Goal: Answer question/provide support

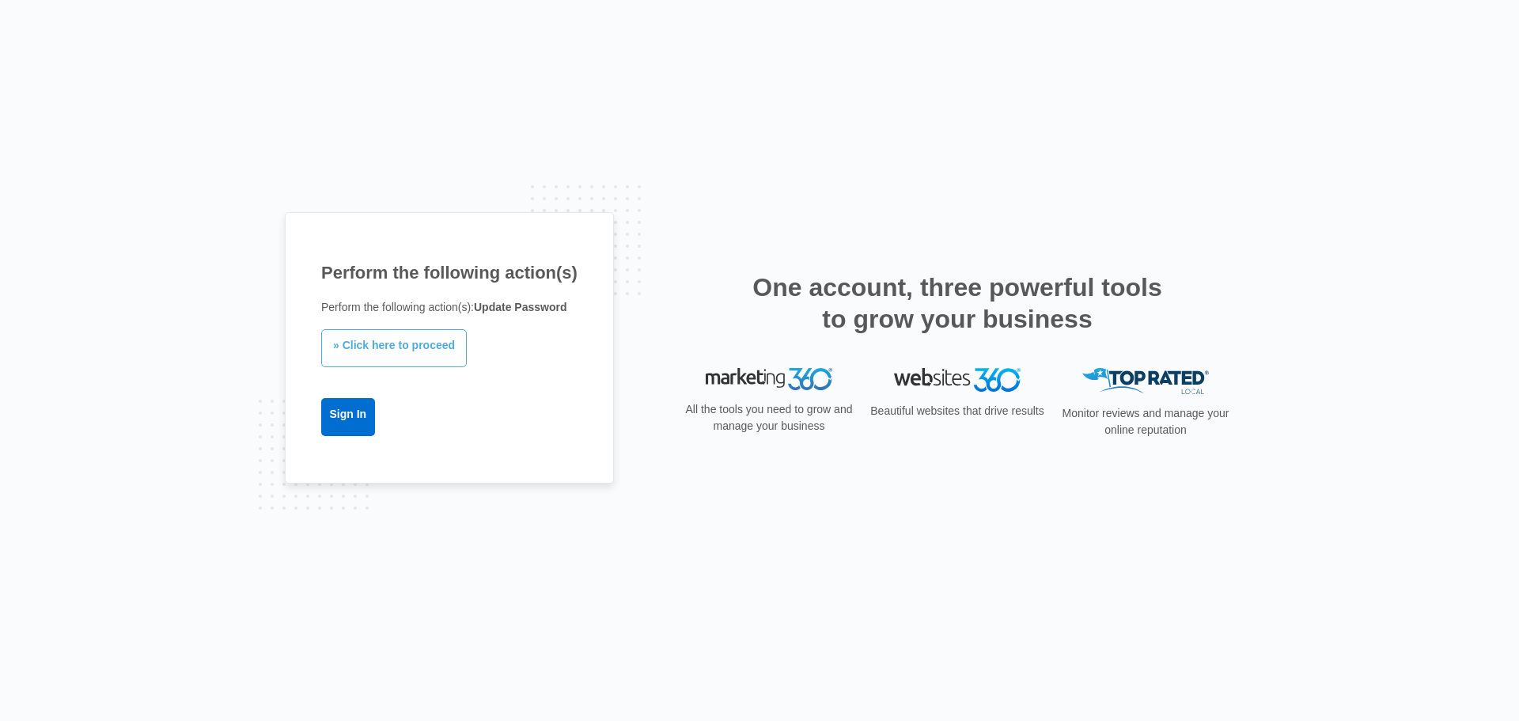
drag, startPoint x: 415, startPoint y: 350, endPoint x: 422, endPoint y: 358, distance: 10.6
click at [416, 350] on link "» Click here to proceed" at bounding box center [394, 348] width 146 height 38
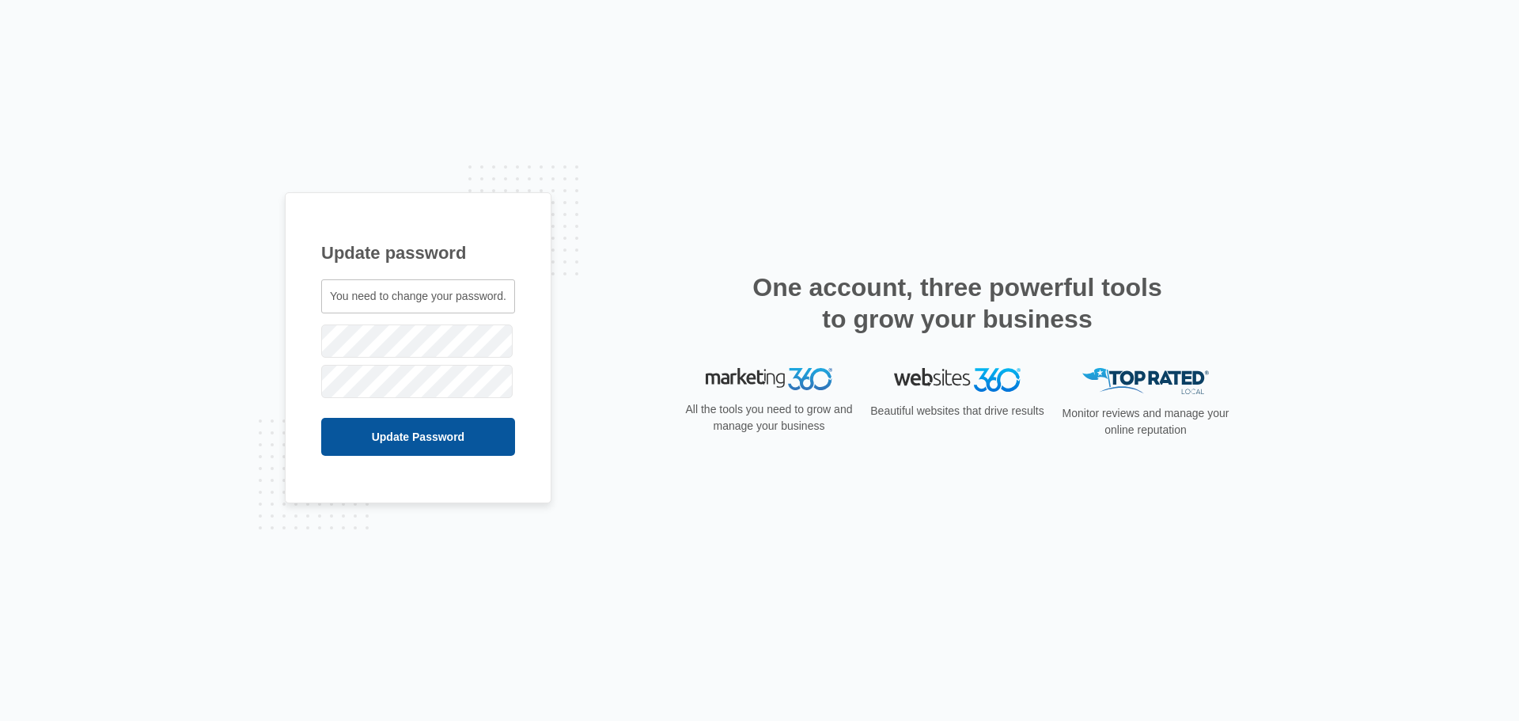
click at [362, 446] on input "Update Password" at bounding box center [418, 437] width 194 height 38
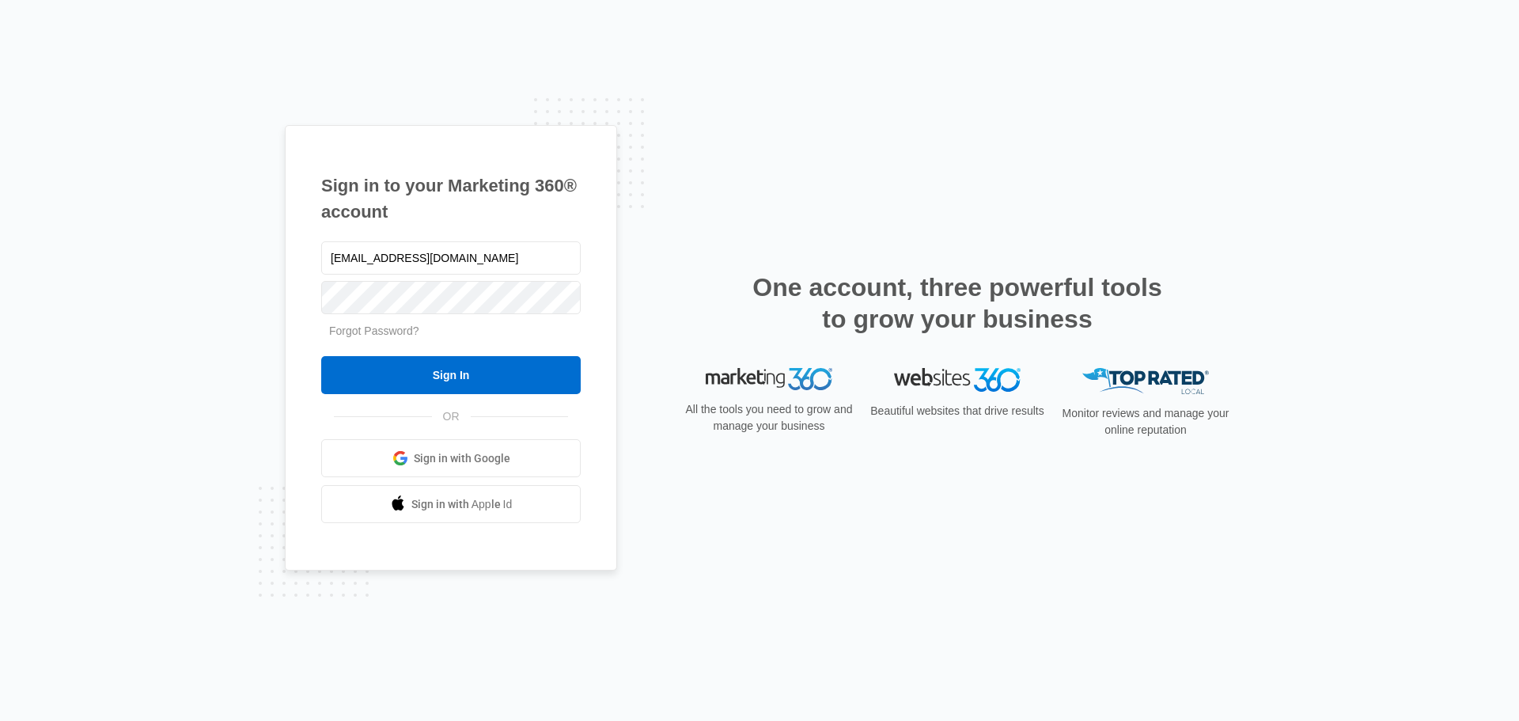
drag, startPoint x: 197, startPoint y: 297, endPoint x: 235, endPoint y: 309, distance: 39.6
click at [197, 301] on div "Sign in to your Marketing 360® account rightwayhomebuilders@gmail.com Forgot Pa…" at bounding box center [759, 360] width 1519 height 721
click at [142, 152] on div "Sign in to your Marketing 360® account rightwayhomebuilders@gmail.com Forgot Pa…" at bounding box center [759, 360] width 1519 height 721
click at [1384, 489] on div "Sign in to your Marketing 360® account rightwayhomebuilders@gmail.com Forgot Pa…" at bounding box center [759, 360] width 1519 height 721
click at [528, 248] on input "rightwayhomebuilders@gmail.com" at bounding box center [451, 257] width 260 height 33
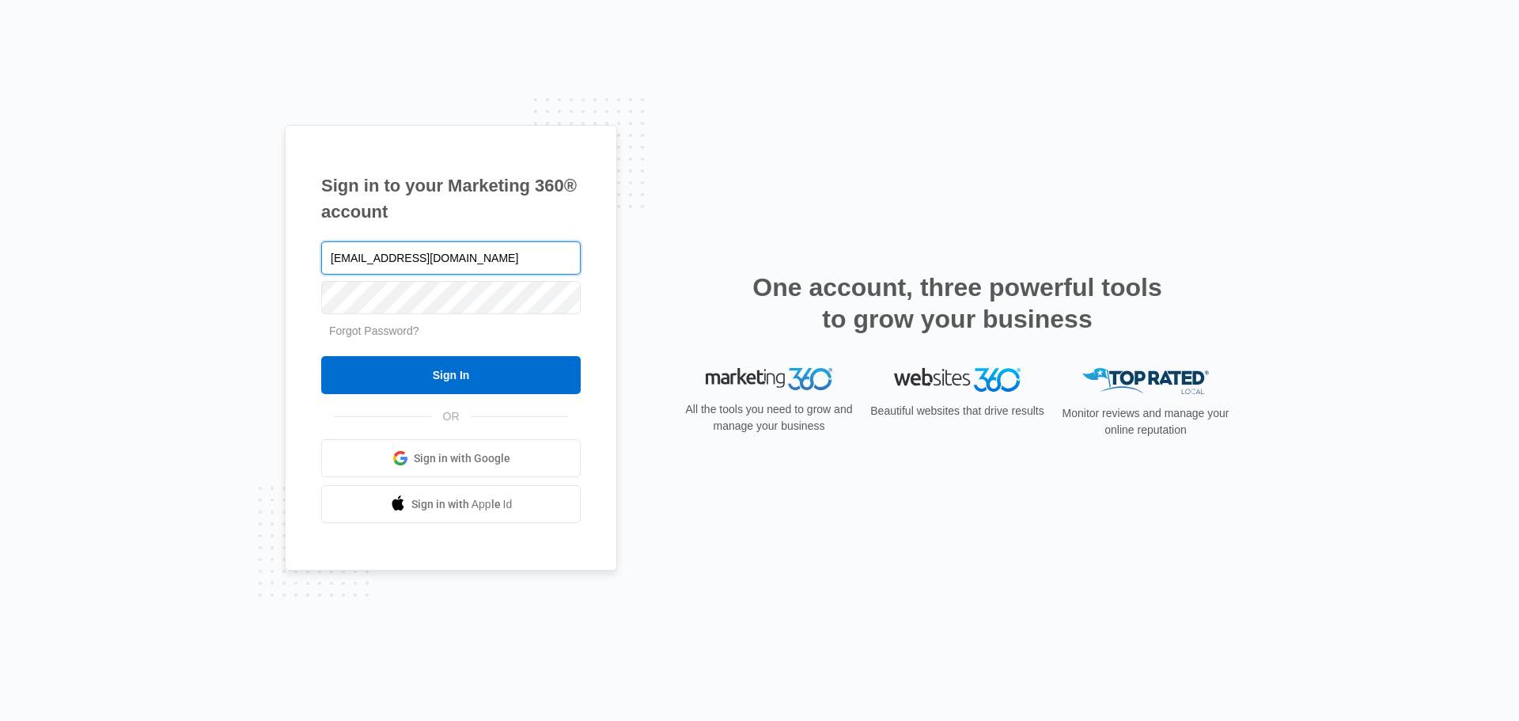
type input "aaron@aaronmendozaconsulting.com"
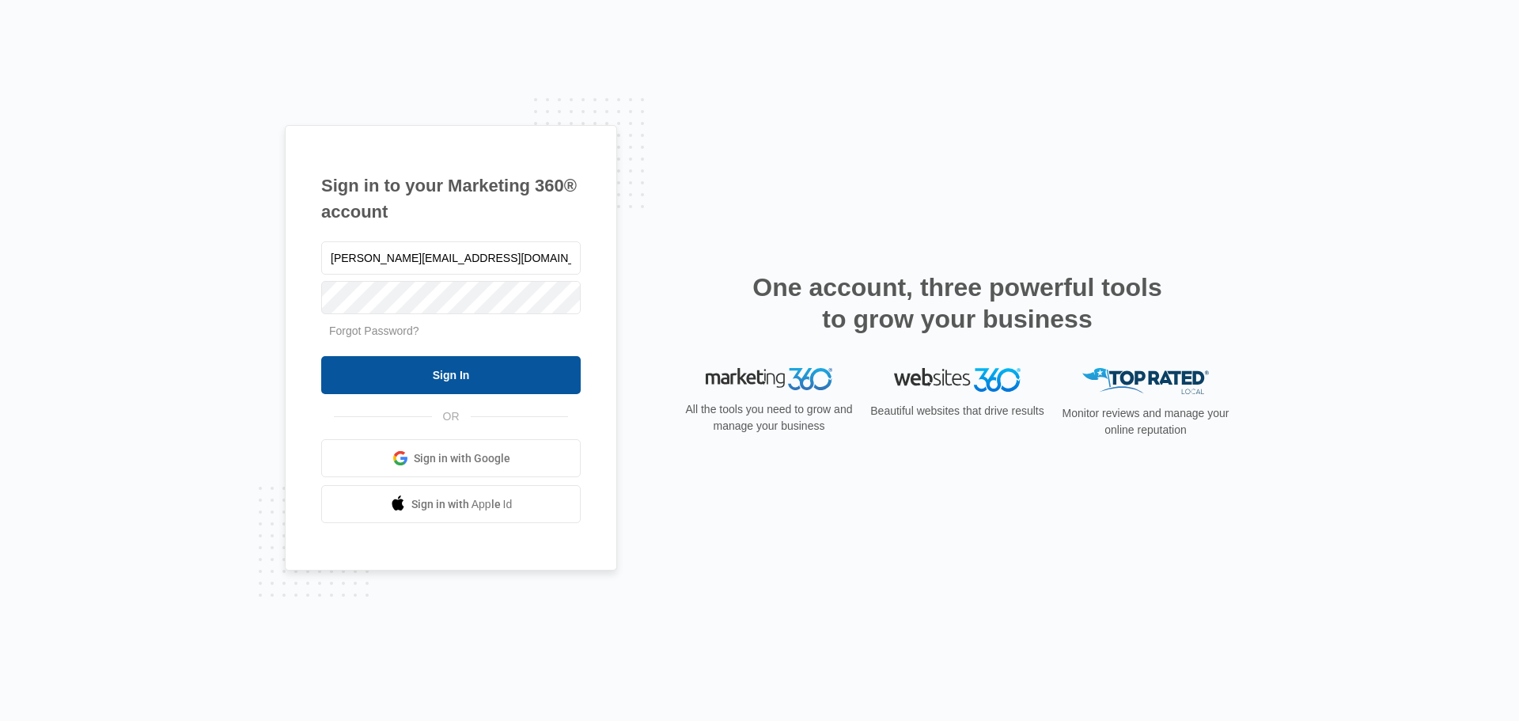
drag, startPoint x: 451, startPoint y: 380, endPoint x: 724, endPoint y: 585, distance: 341.8
click at [450, 380] on input "Sign In" at bounding box center [451, 375] width 260 height 38
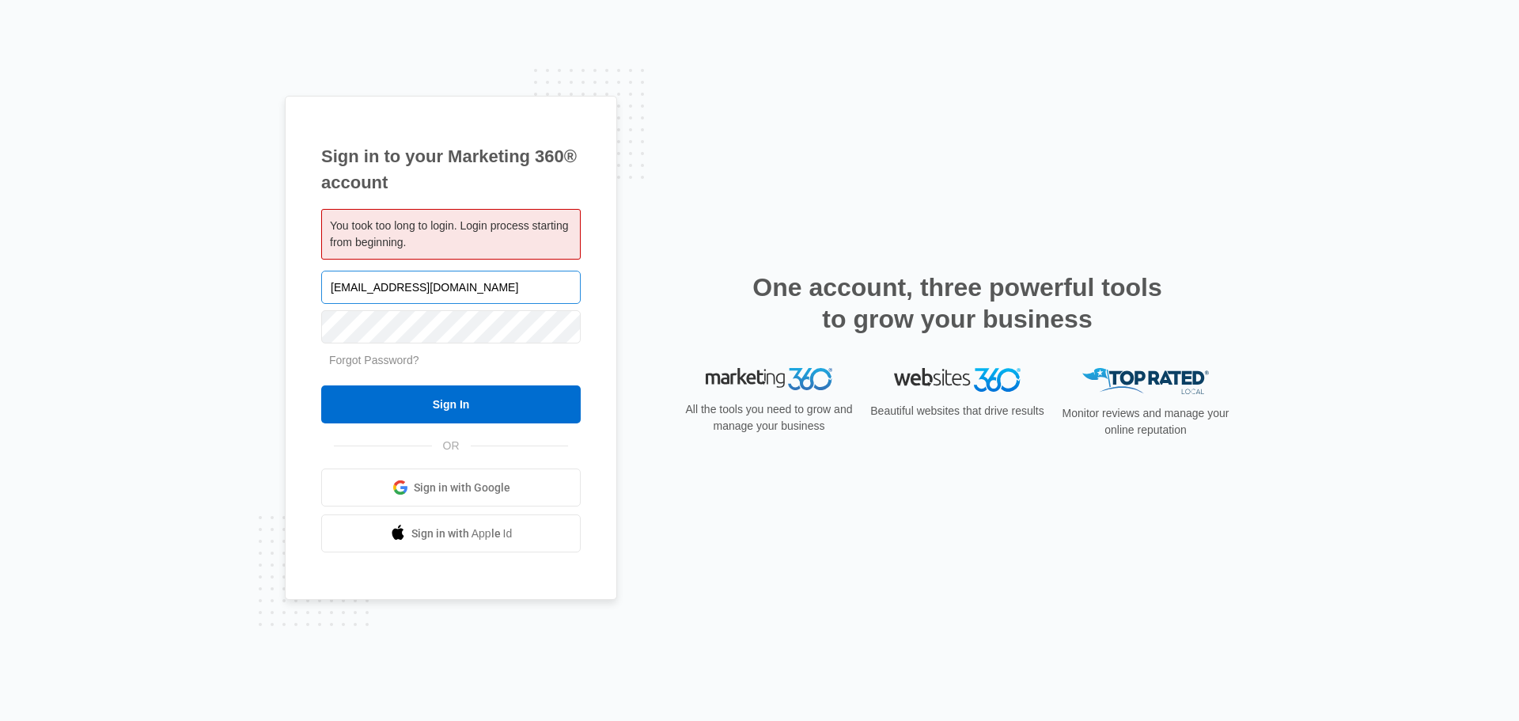
click at [522, 291] on input "[EMAIL_ADDRESS][DOMAIN_NAME]" at bounding box center [451, 287] width 260 height 33
type input "[PERSON_NAME][EMAIL_ADDRESS][DOMAIN_NAME]"
click at [494, 396] on input "Sign In" at bounding box center [451, 404] width 260 height 38
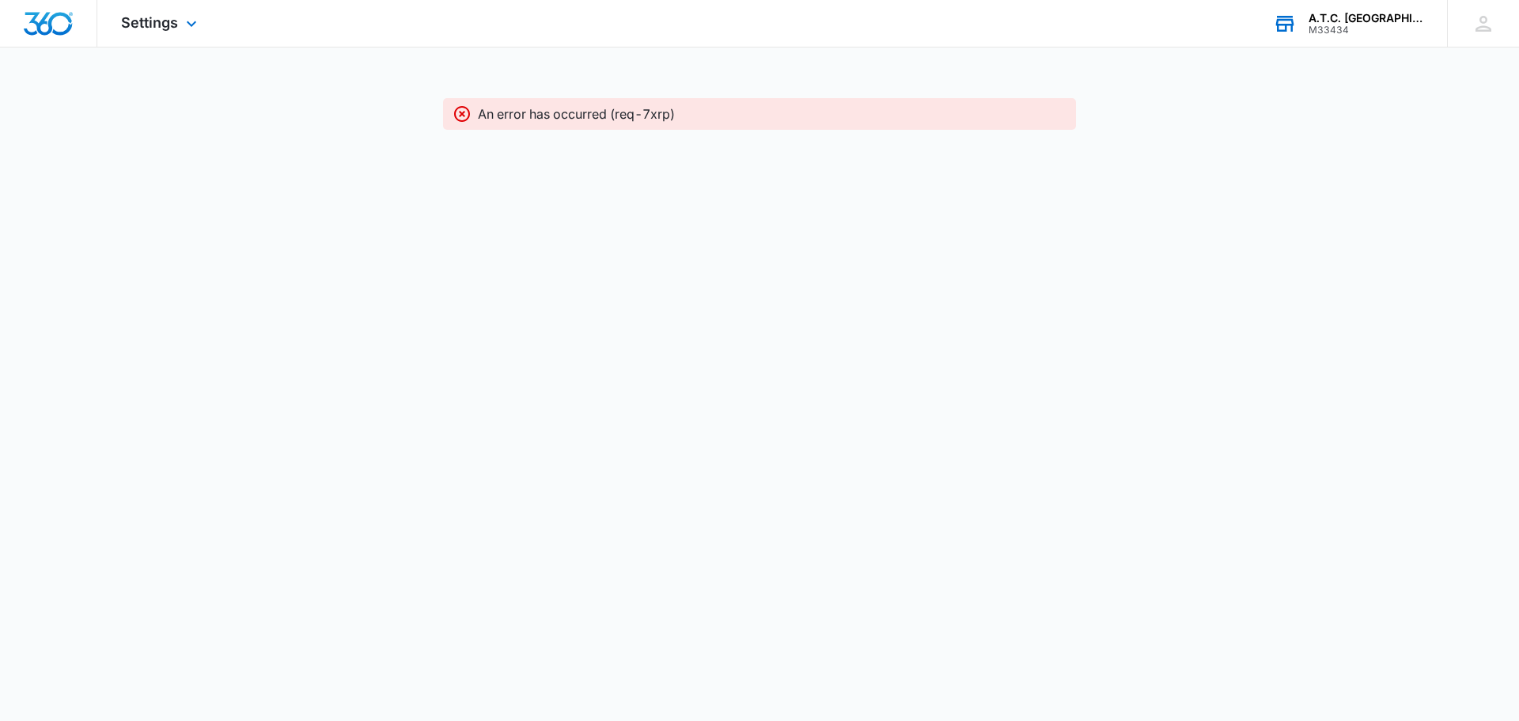
click at [1337, 20] on div "A.T.C. [GEOGRAPHIC_DATA]" at bounding box center [1367, 18] width 116 height 13
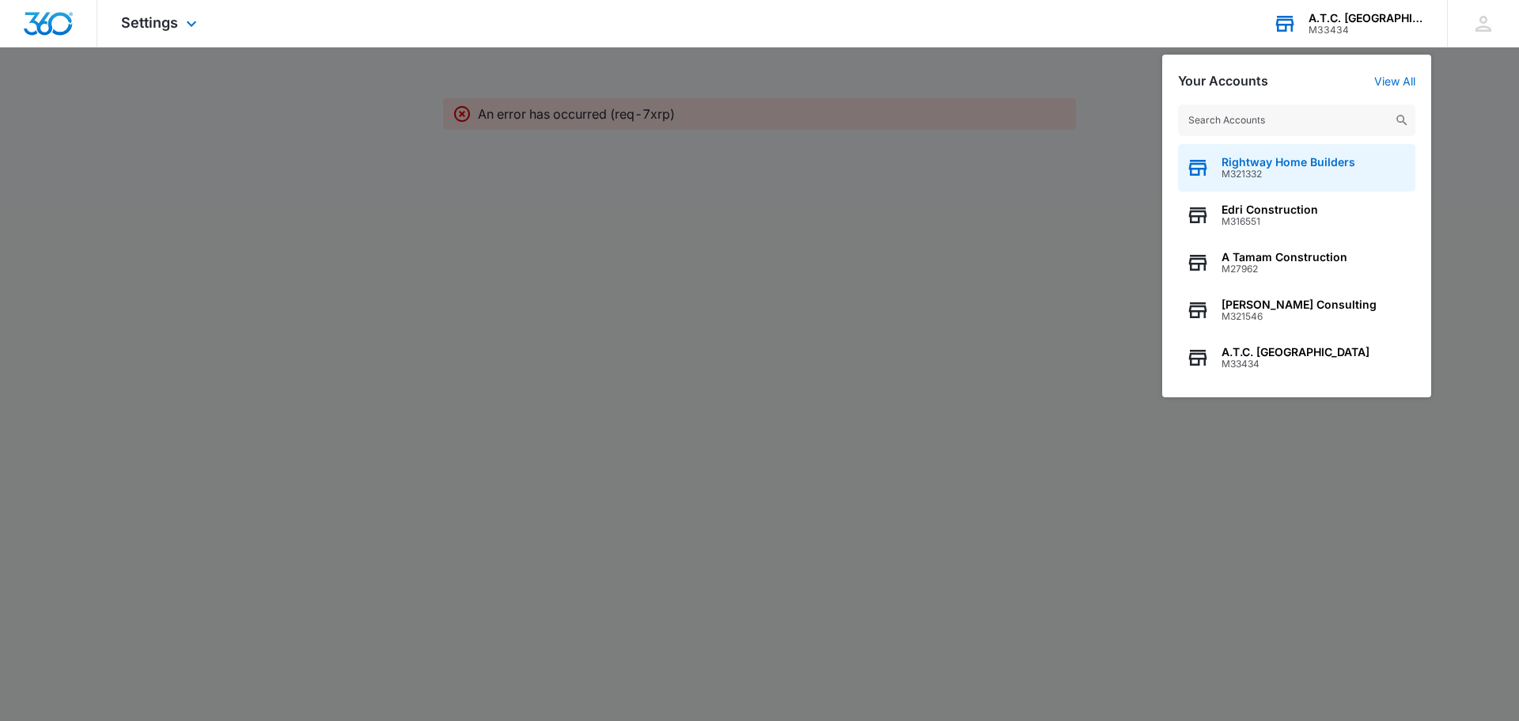
click at [1249, 175] on span "M321332" at bounding box center [1289, 174] width 134 height 11
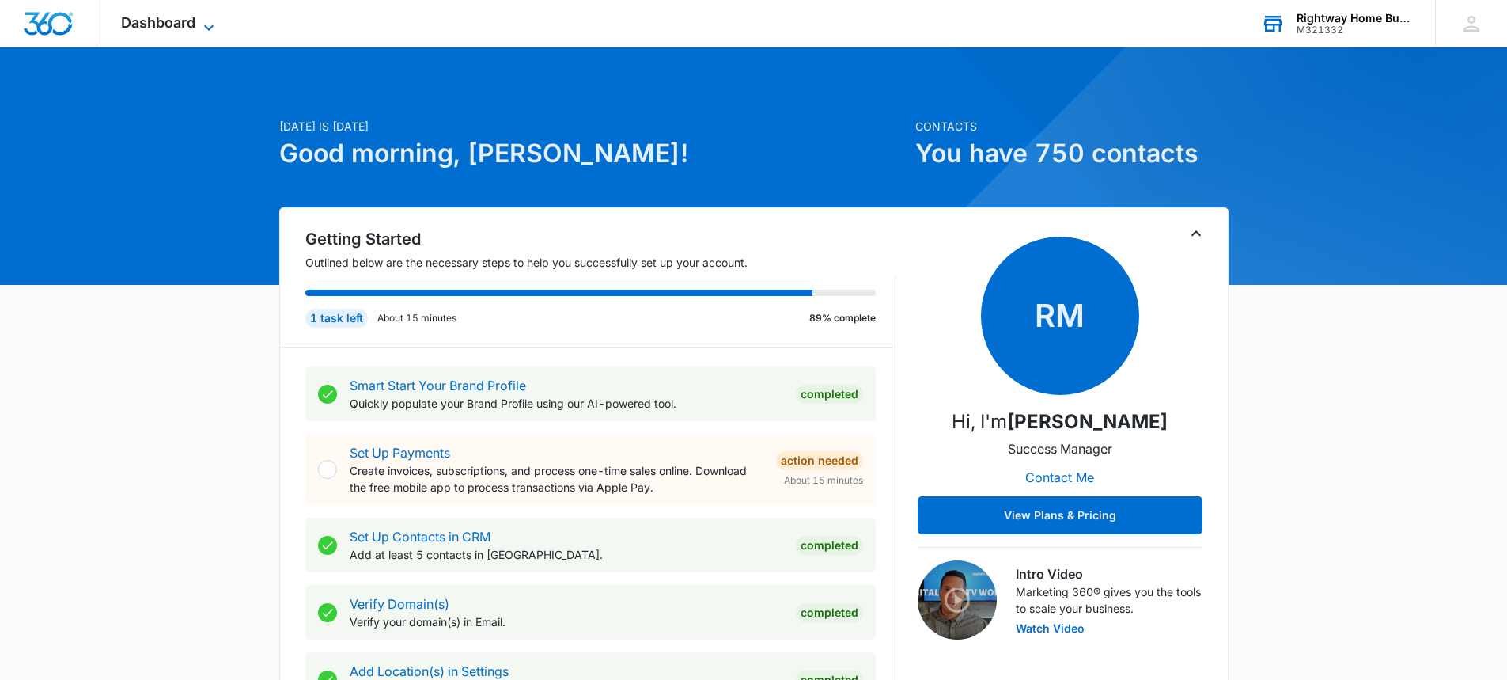
click at [180, 26] on span "Dashboard" at bounding box center [158, 22] width 74 height 17
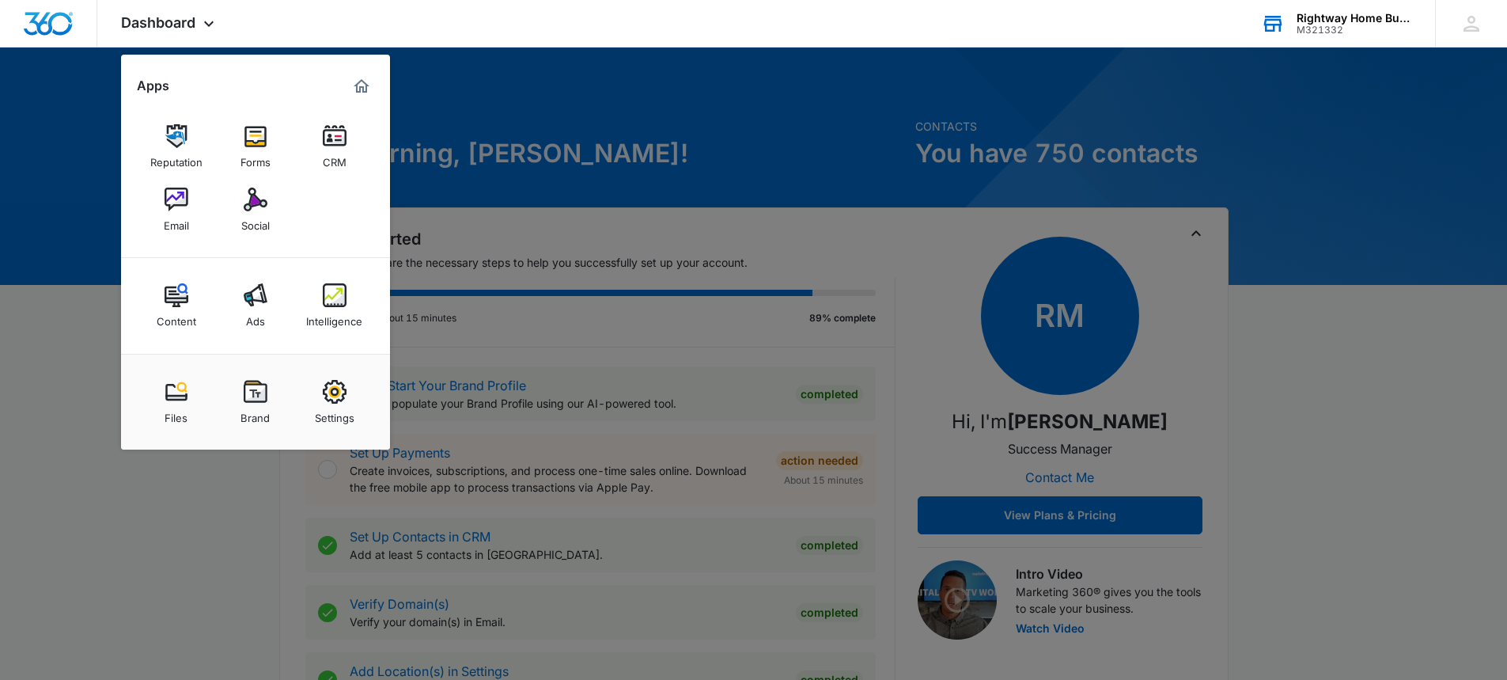
drag, startPoint x: 110, startPoint y: 549, endPoint x: 113, endPoint y: 515, distance: 34.2
click at [110, 548] on div at bounding box center [753, 340] width 1507 height 680
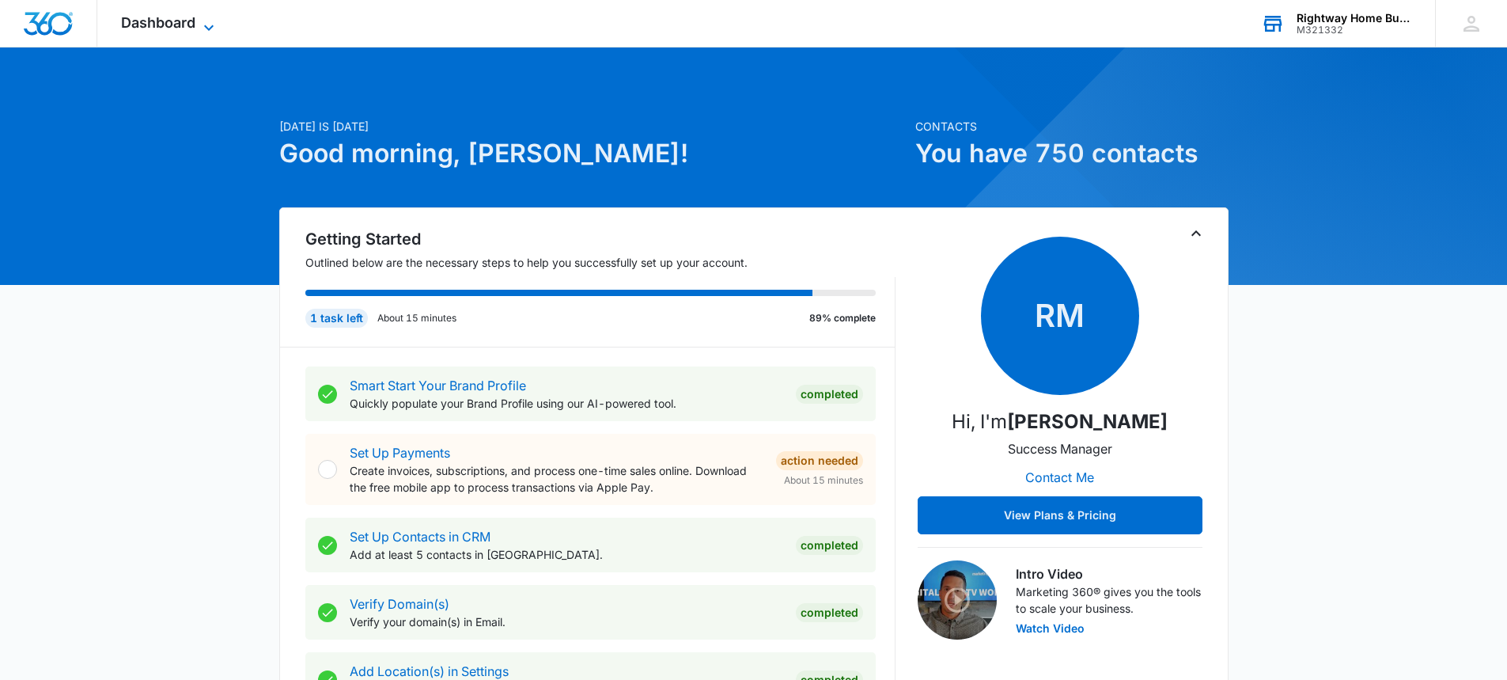
click at [164, 28] on span "Dashboard" at bounding box center [158, 22] width 74 height 17
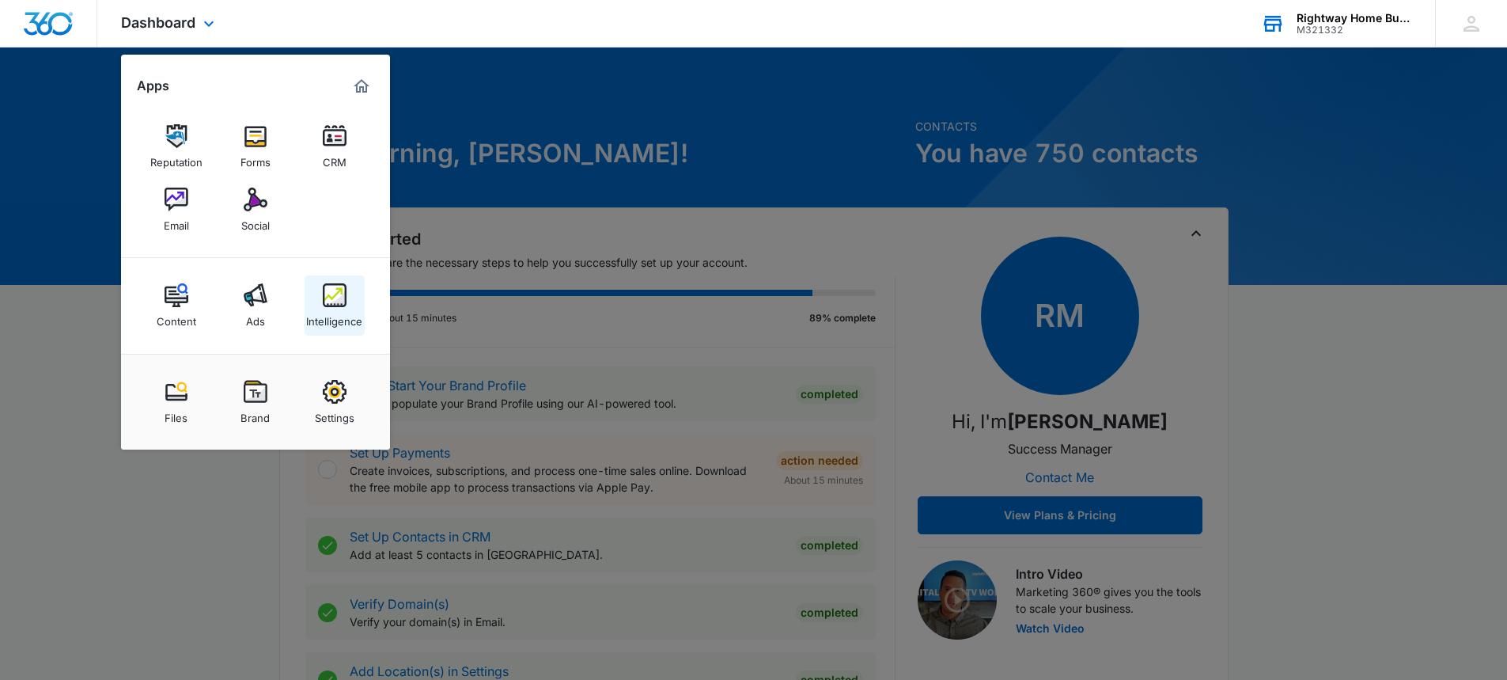
click at [338, 301] on img at bounding box center [335, 295] width 24 height 24
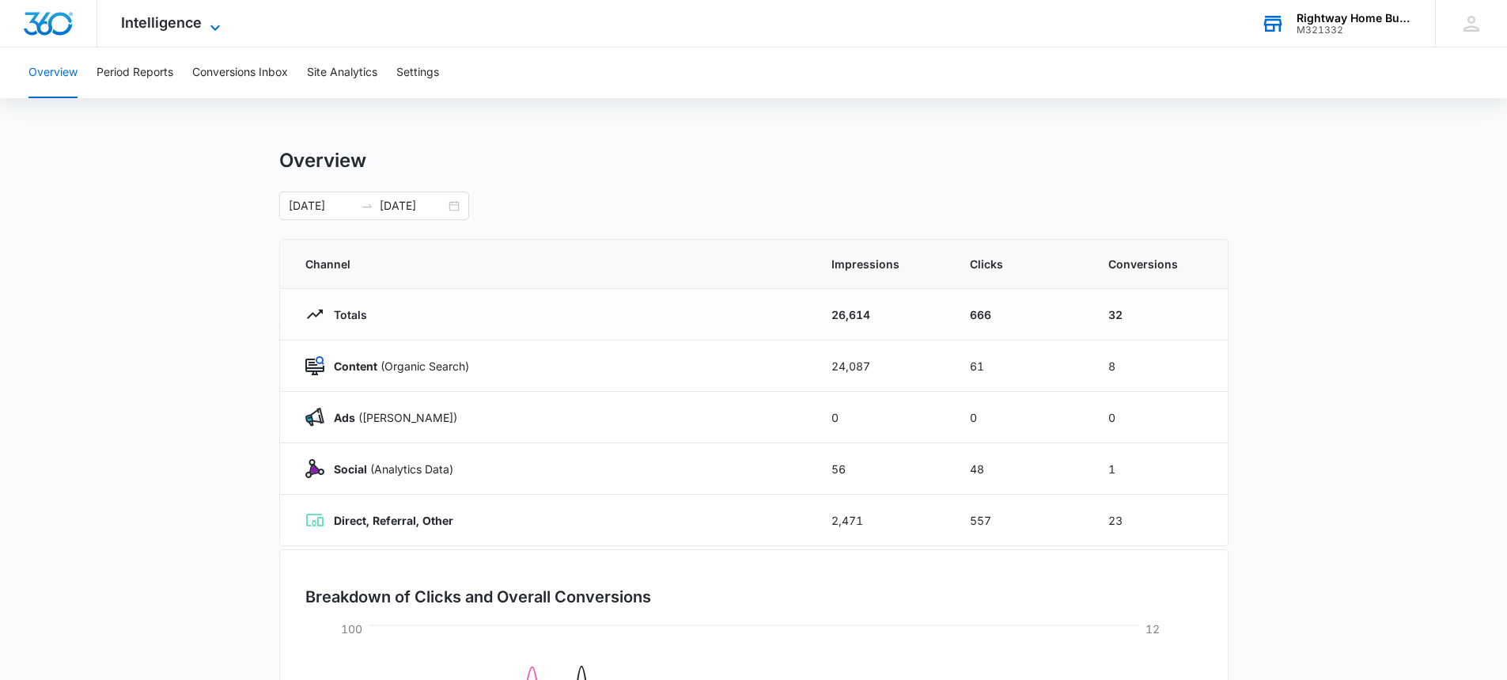
click at [160, 25] on span "Intelligence" at bounding box center [161, 22] width 81 height 17
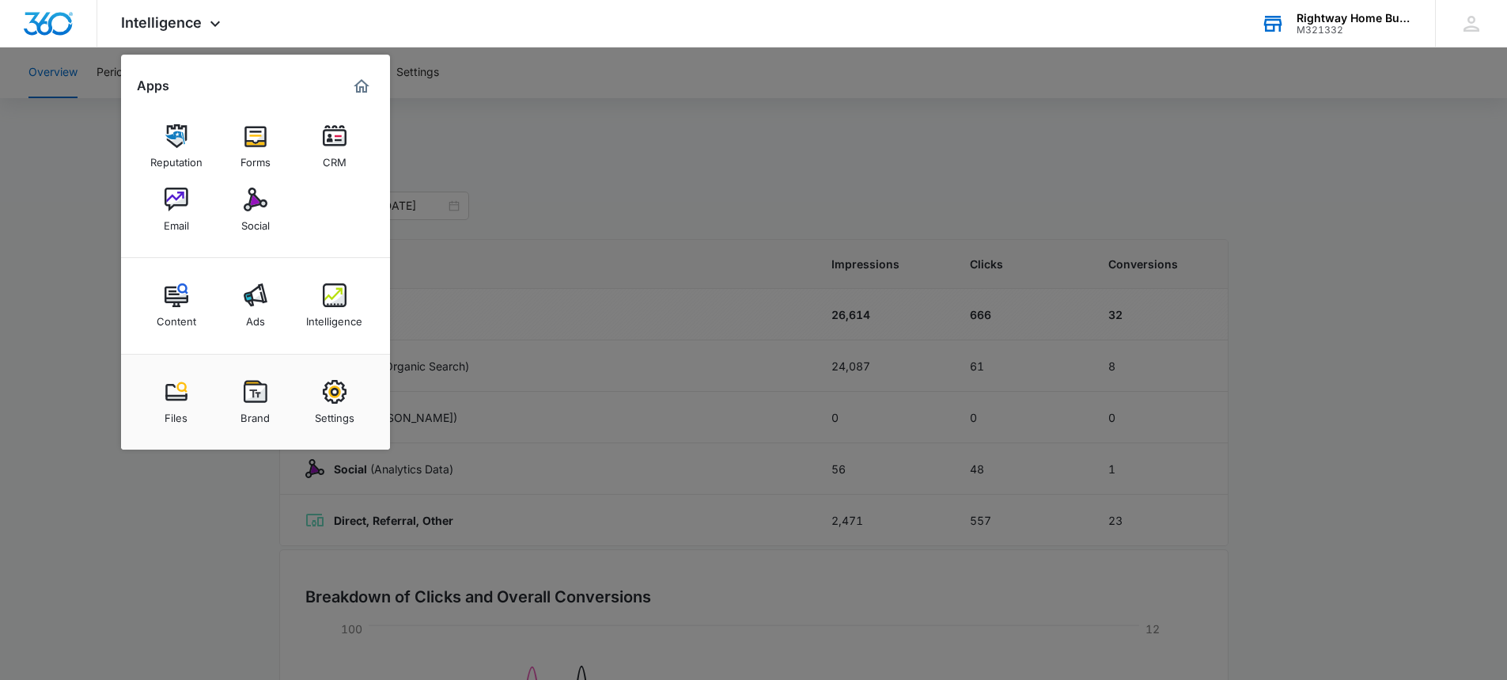
drag, startPoint x: 194, startPoint y: 525, endPoint x: 184, endPoint y: 521, distance: 11.0
click at [188, 521] on div at bounding box center [753, 340] width 1507 height 680
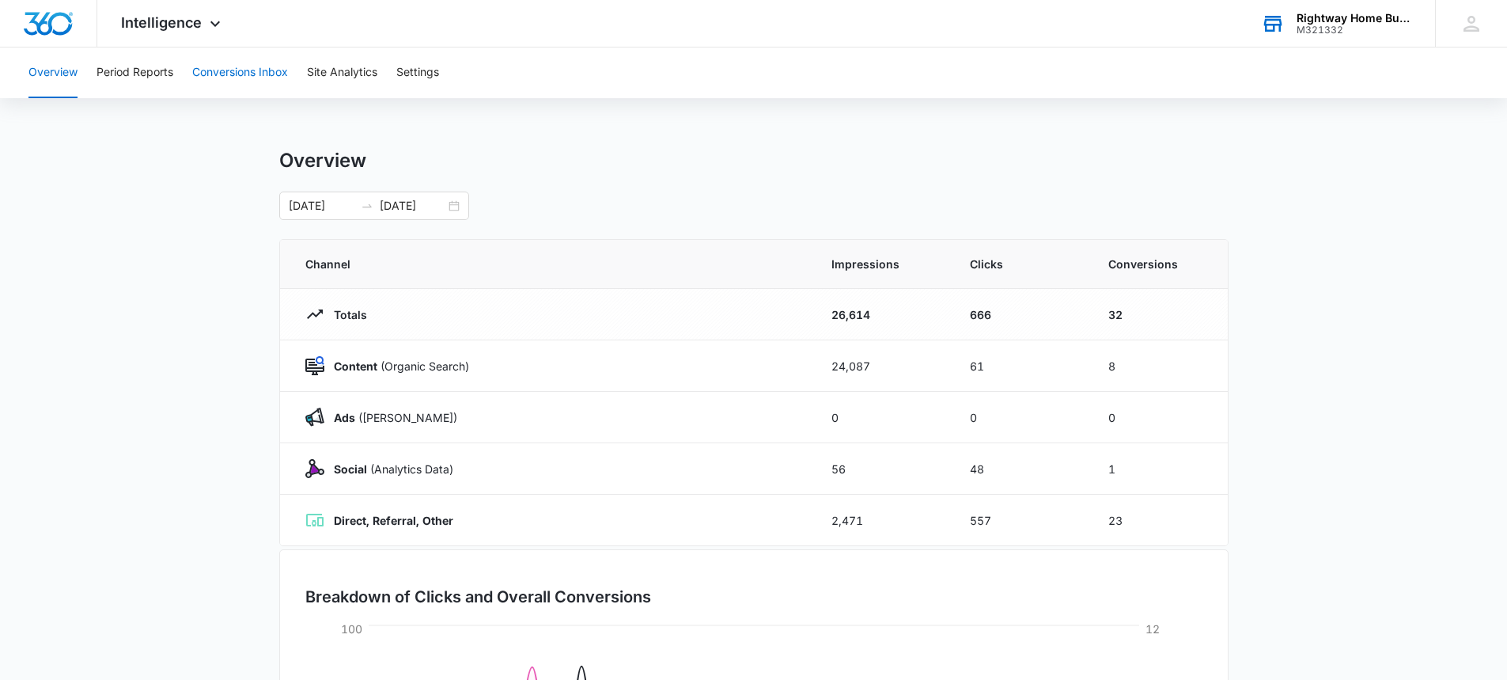
click at [249, 74] on button "Conversions Inbox" at bounding box center [240, 72] width 96 height 51
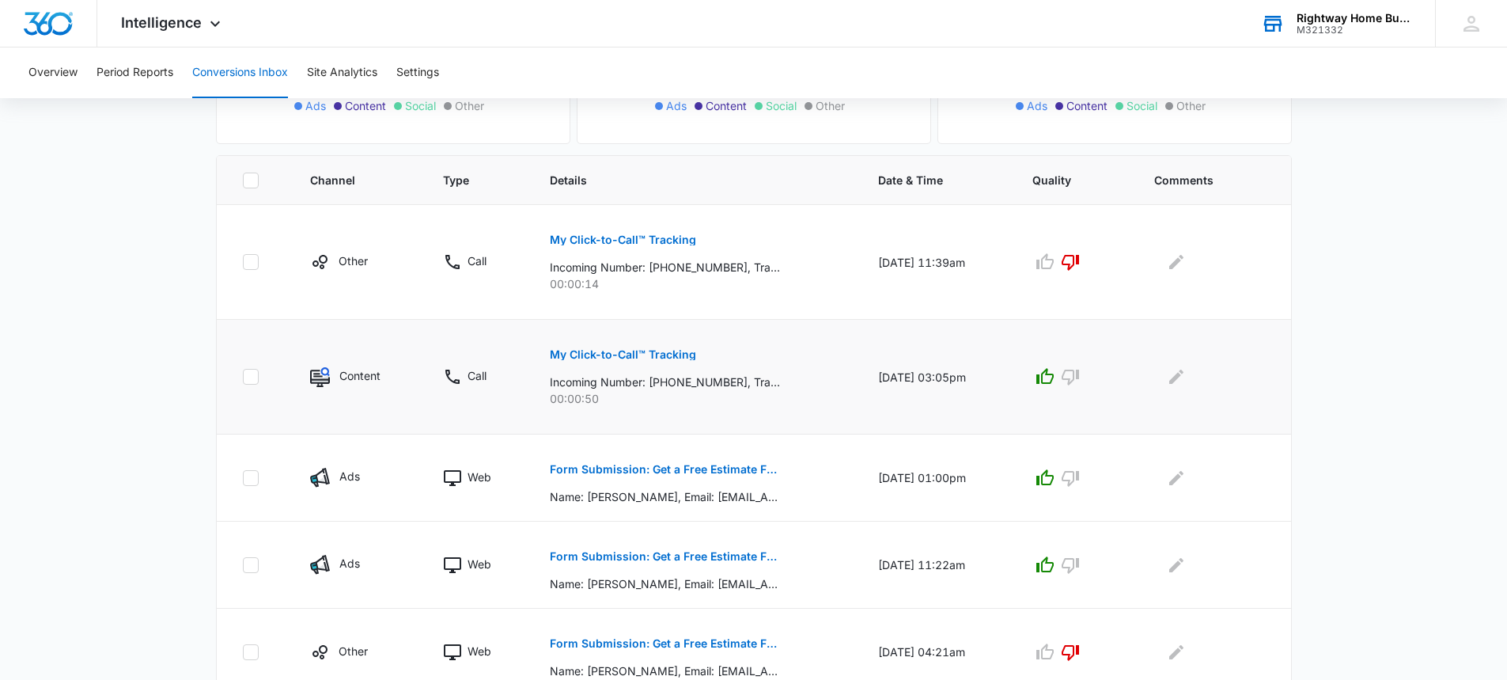
scroll to position [316, 0]
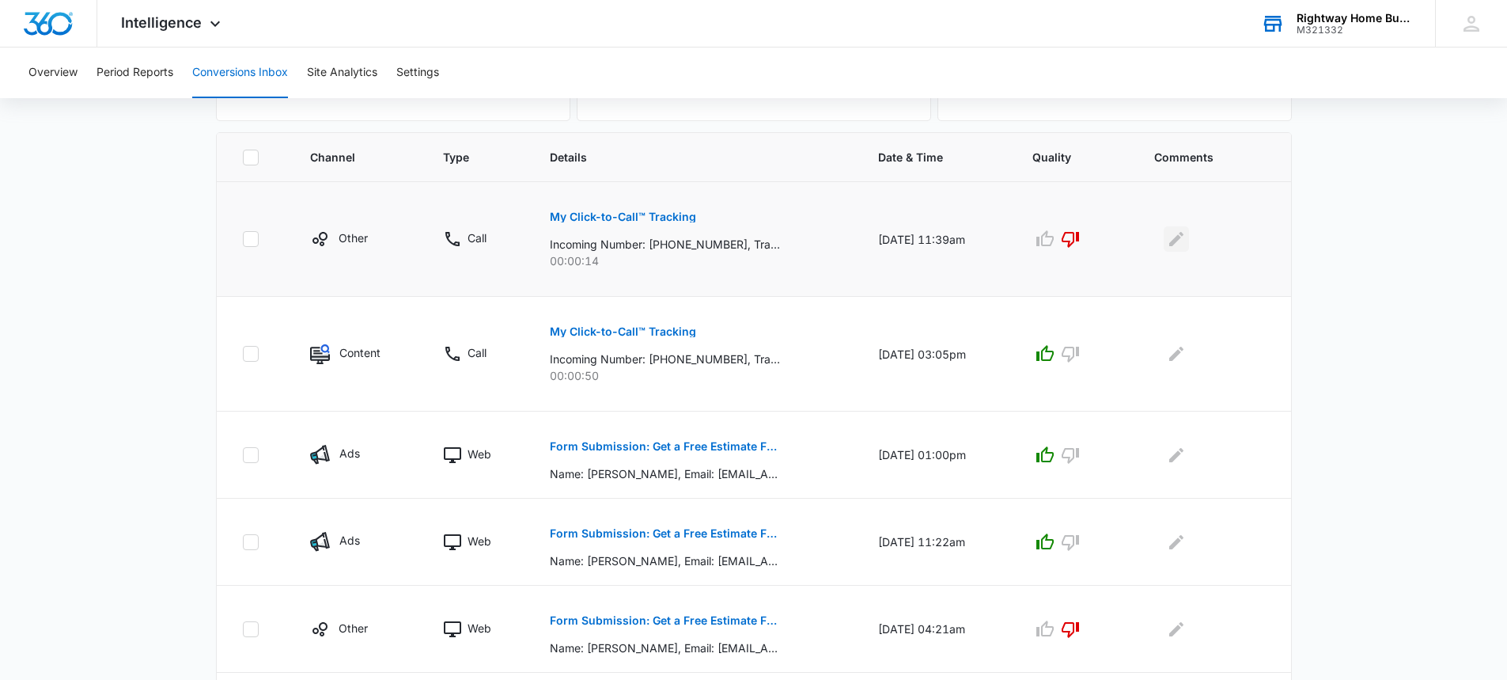
click at [1189, 248] on button "Edit Comments" at bounding box center [1176, 238] width 25 height 25
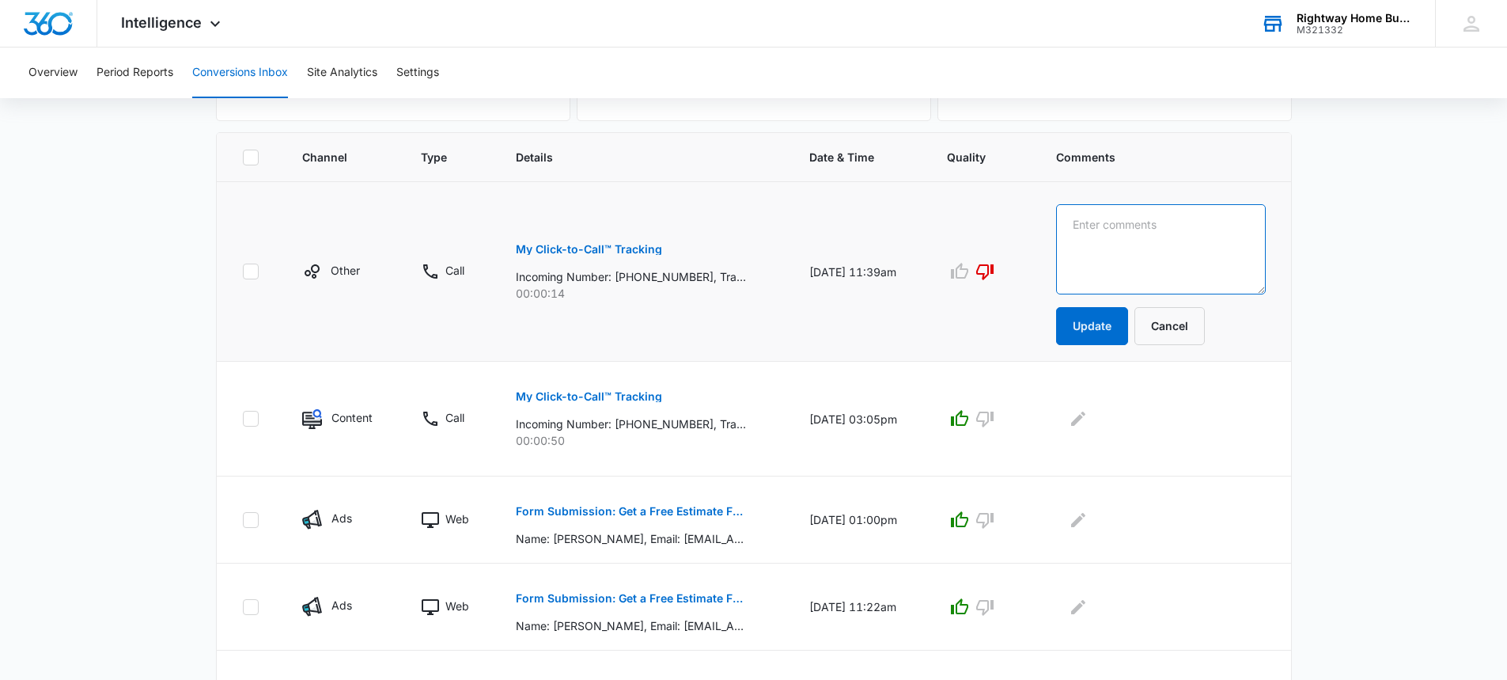
click at [1187, 239] on textarea at bounding box center [1161, 249] width 210 height 90
type textarea "Spam"
drag, startPoint x: 1108, startPoint y: 339, endPoint x: 1116, endPoint y: 350, distance: 13.0
click at [1108, 338] on button "Update" at bounding box center [1092, 326] width 72 height 38
click at [1120, 326] on button "Update" at bounding box center [1092, 326] width 72 height 38
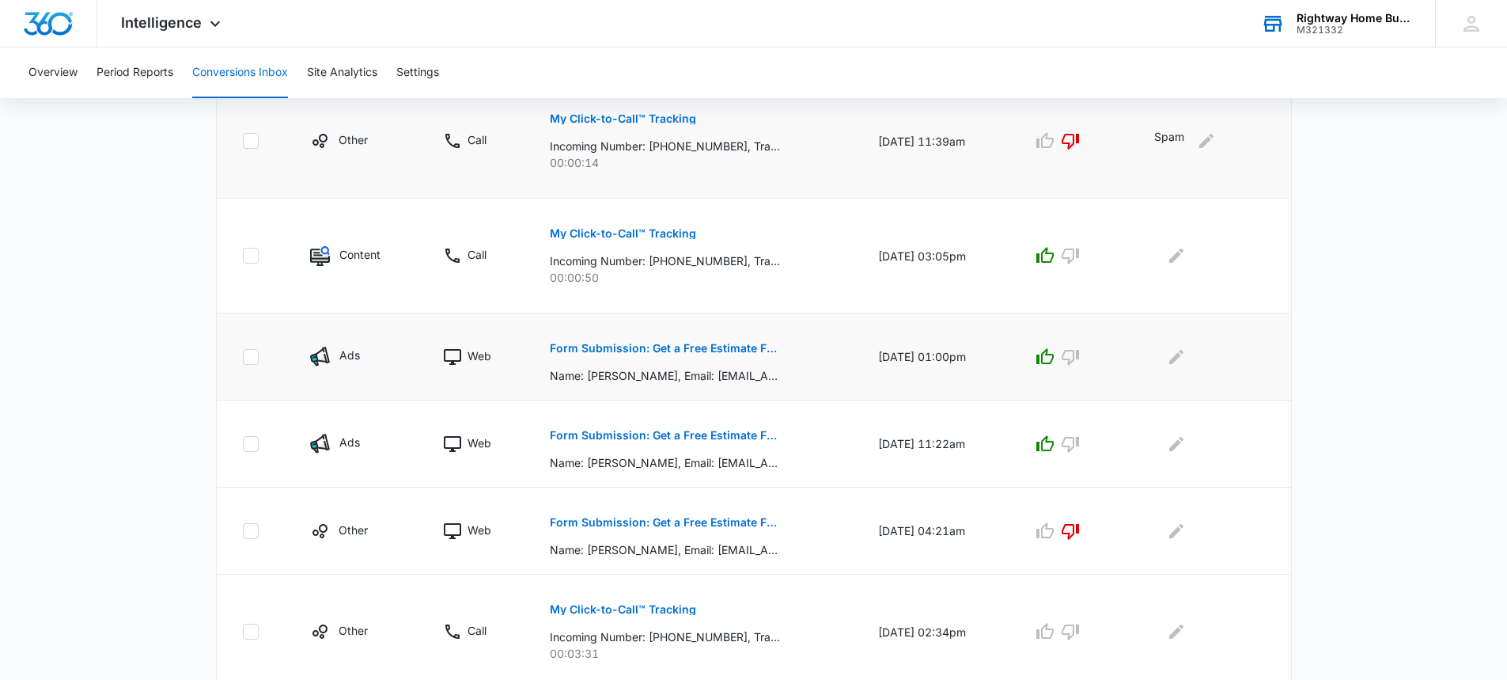
scroll to position [442, 0]
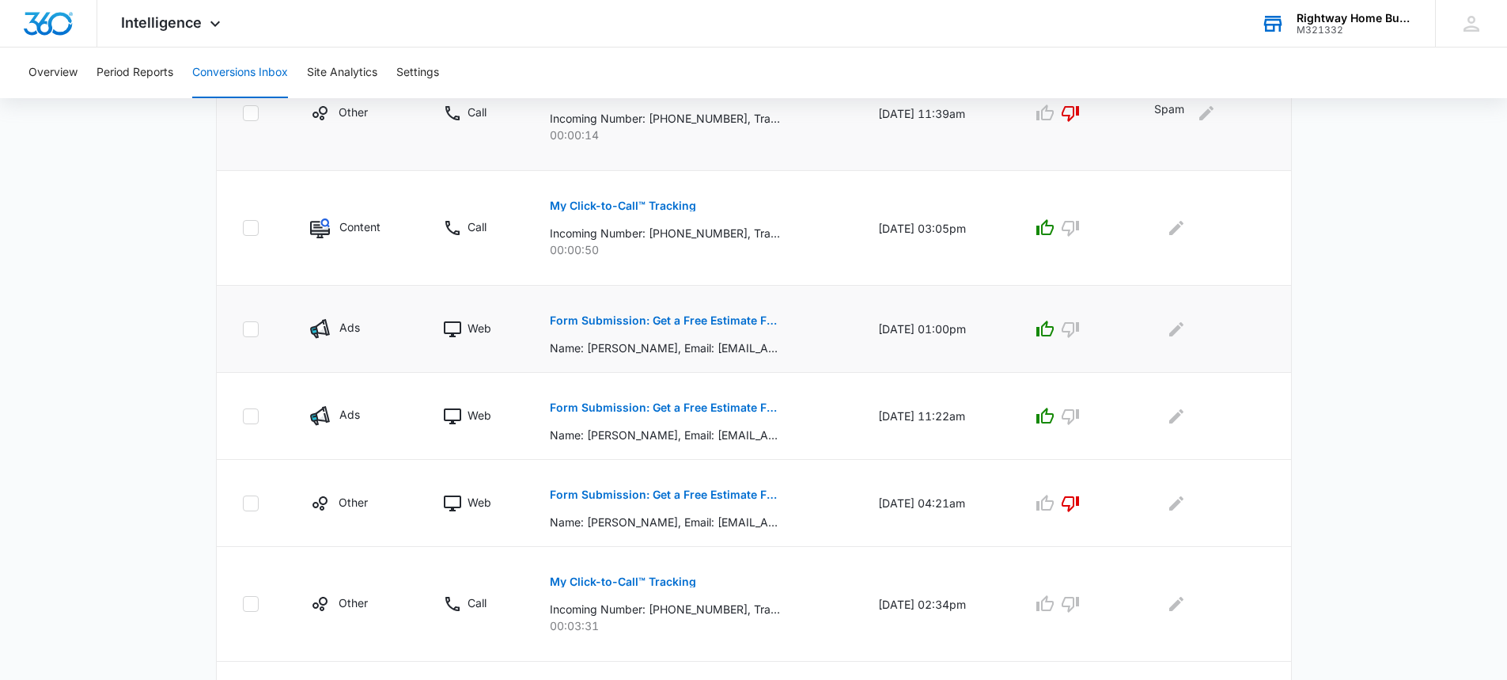
click at [595, 320] on p "Form Submission: Get a Free Estimate Form - NEW [DATE]" at bounding box center [665, 320] width 230 height 11
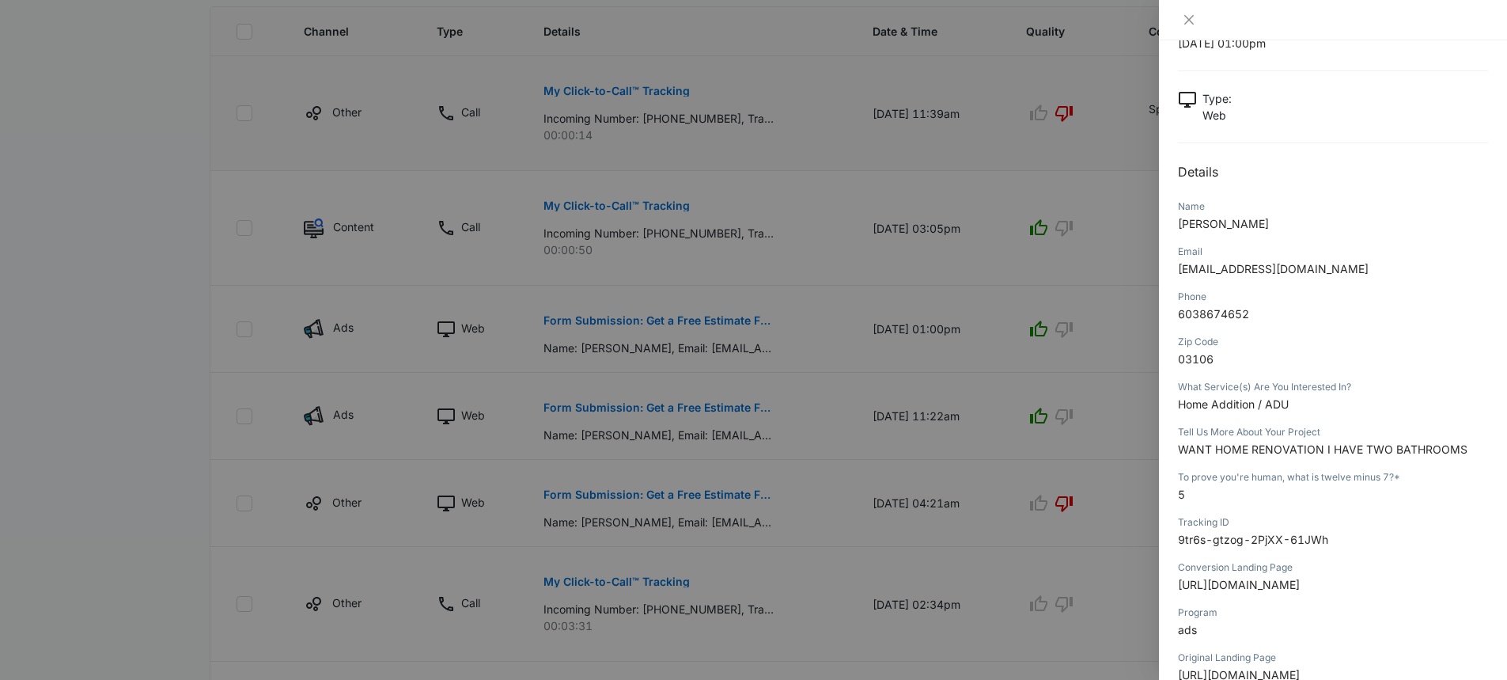
scroll to position [0, 0]
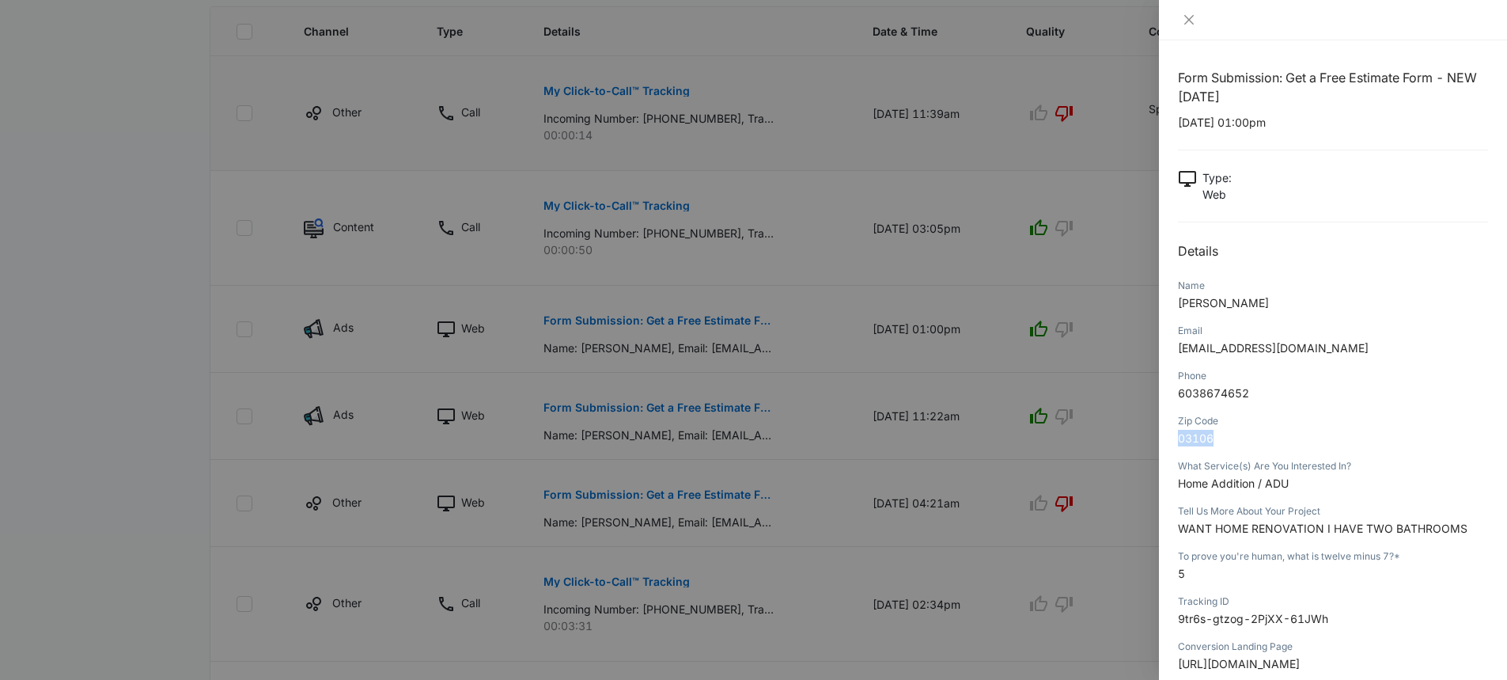
drag, startPoint x: 1221, startPoint y: 435, endPoint x: 1228, endPoint y: 450, distance: 16.6
click at [1164, 438] on div "Form Submission: Get a Free Estimate Form - NEW [DATE] [DATE] 01:00pm Type : We…" at bounding box center [1333, 359] width 348 height 639
click at [1256, 395] on p "6038674652" at bounding box center [1333, 393] width 310 height 17
click at [1097, 483] on div at bounding box center [753, 340] width 1507 height 680
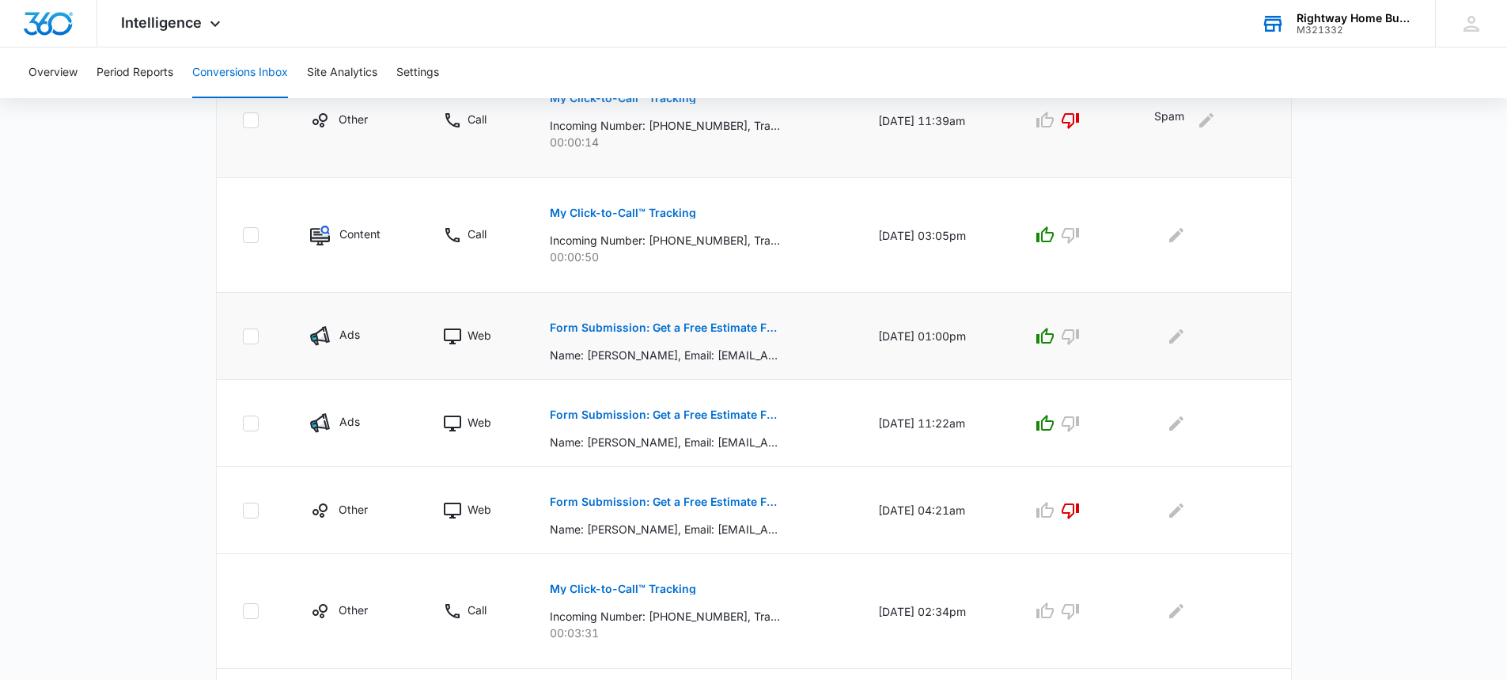
scroll to position [442, 0]
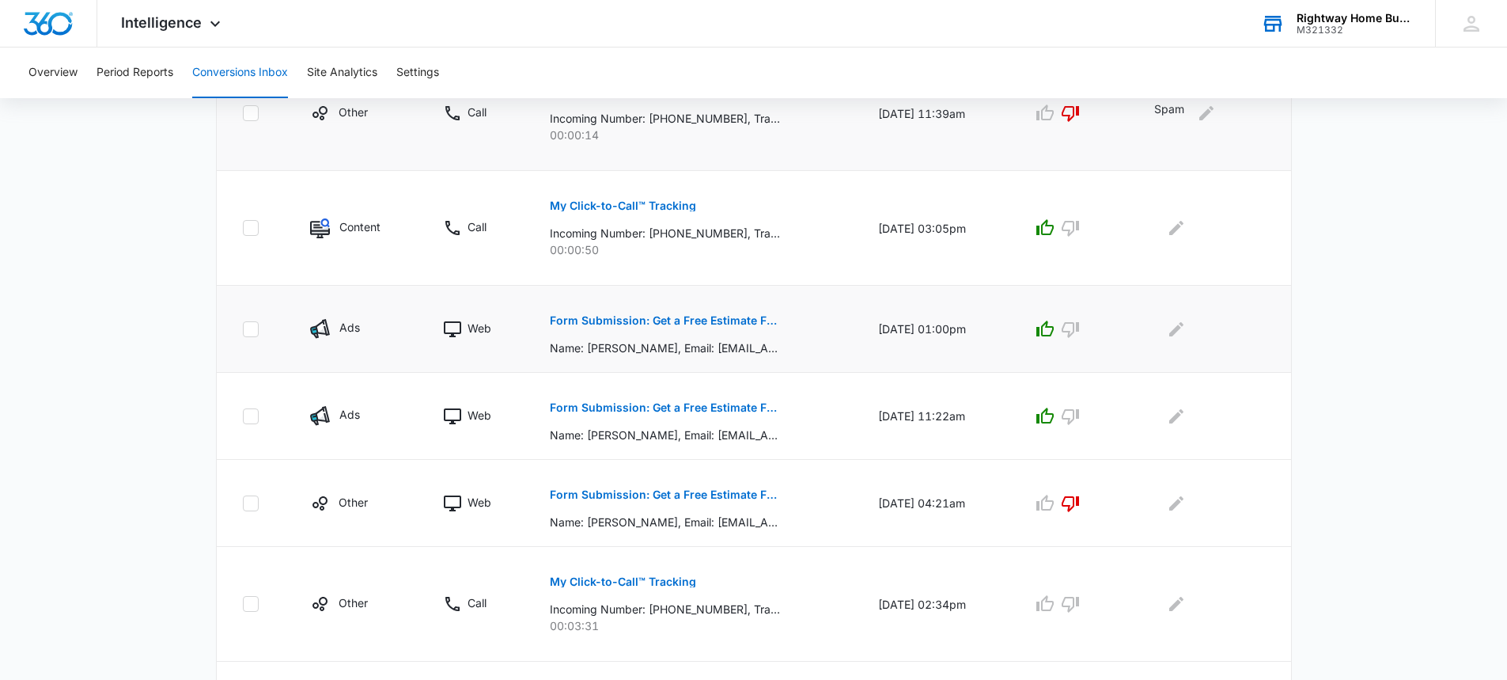
click at [662, 333] on button "Form Submission: Get a Free Estimate Form - NEW [DATE]" at bounding box center [665, 320] width 230 height 38
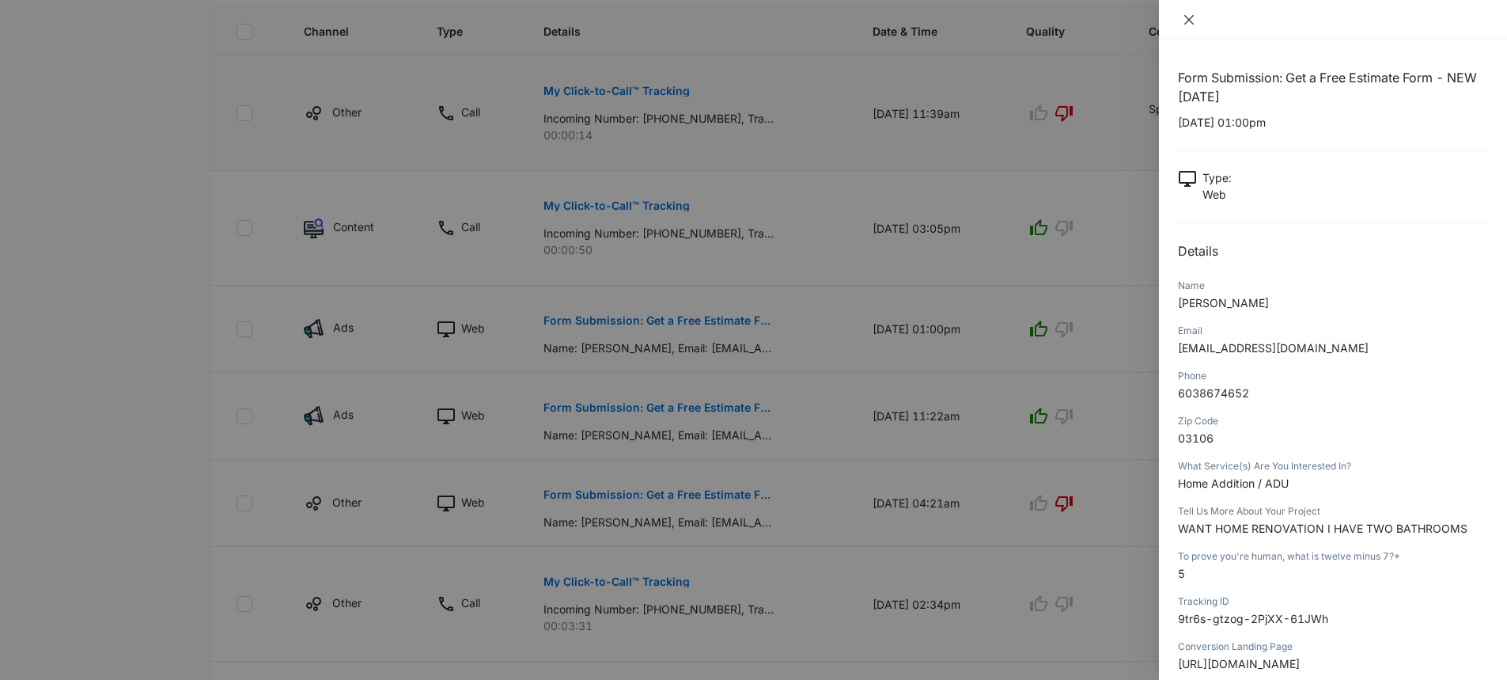
click at [1191, 21] on icon "close" at bounding box center [1188, 19] width 9 height 9
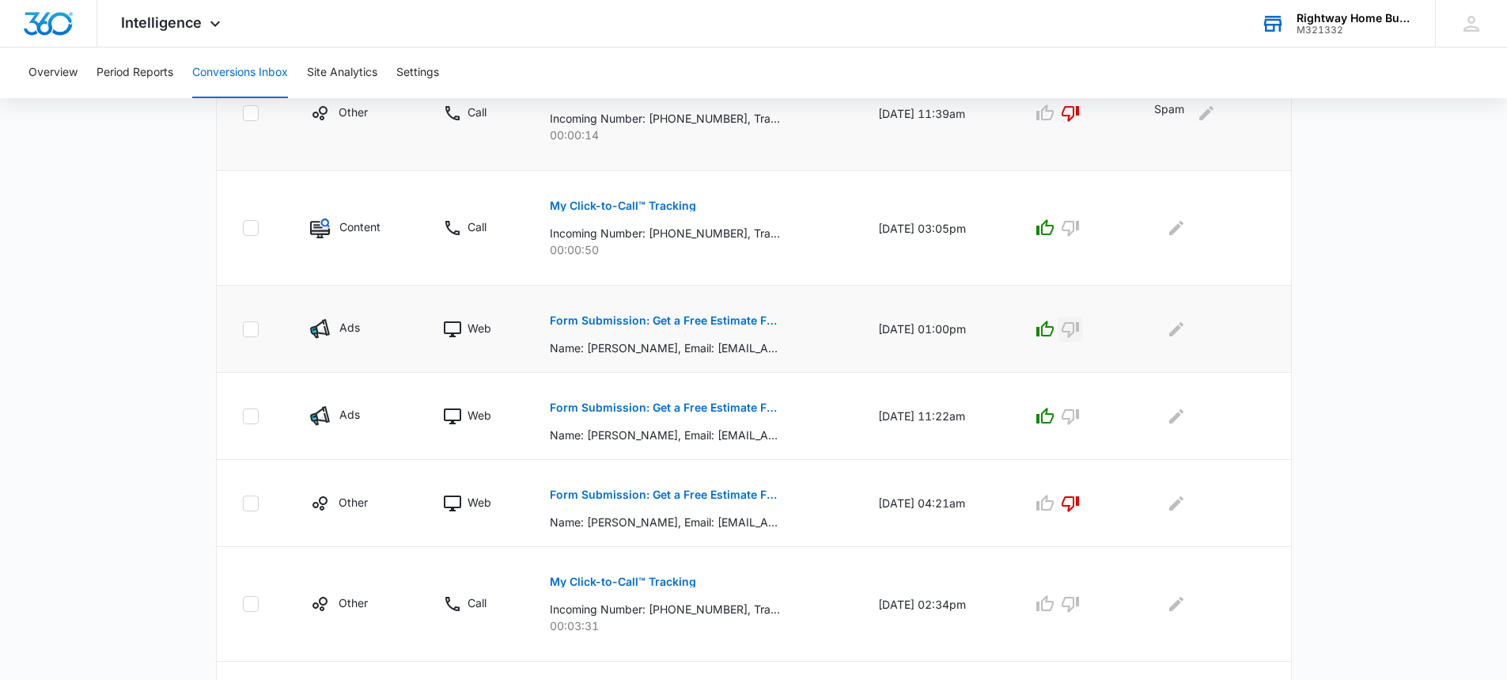
click at [1080, 334] on icon "button" at bounding box center [1070, 329] width 19 height 19
click at [1184, 335] on icon "Edit Comments" at bounding box center [1176, 329] width 19 height 19
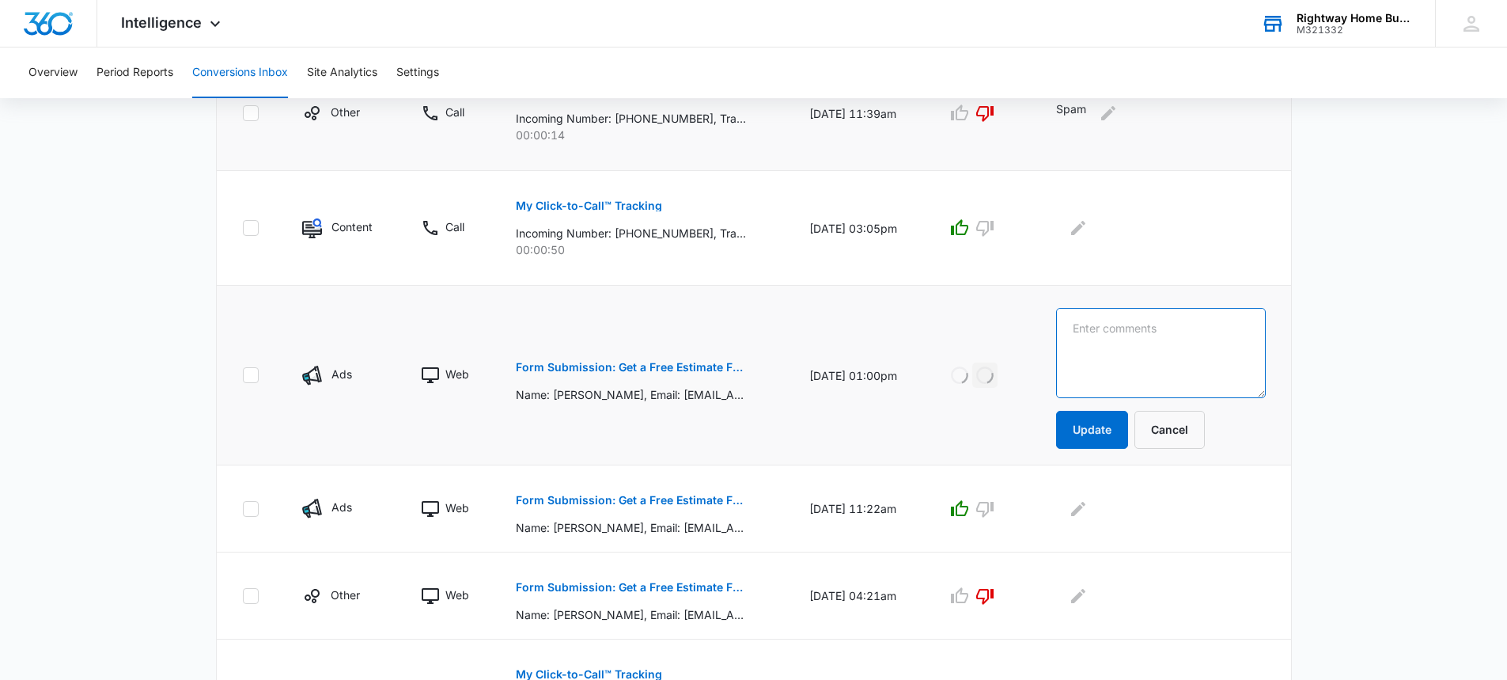
drag, startPoint x: 1122, startPoint y: 335, endPoint x: 1112, endPoint y: 332, distance: 9.8
click at [1117, 335] on textarea at bounding box center [1161, 353] width 210 height 90
type textarea "Spam"
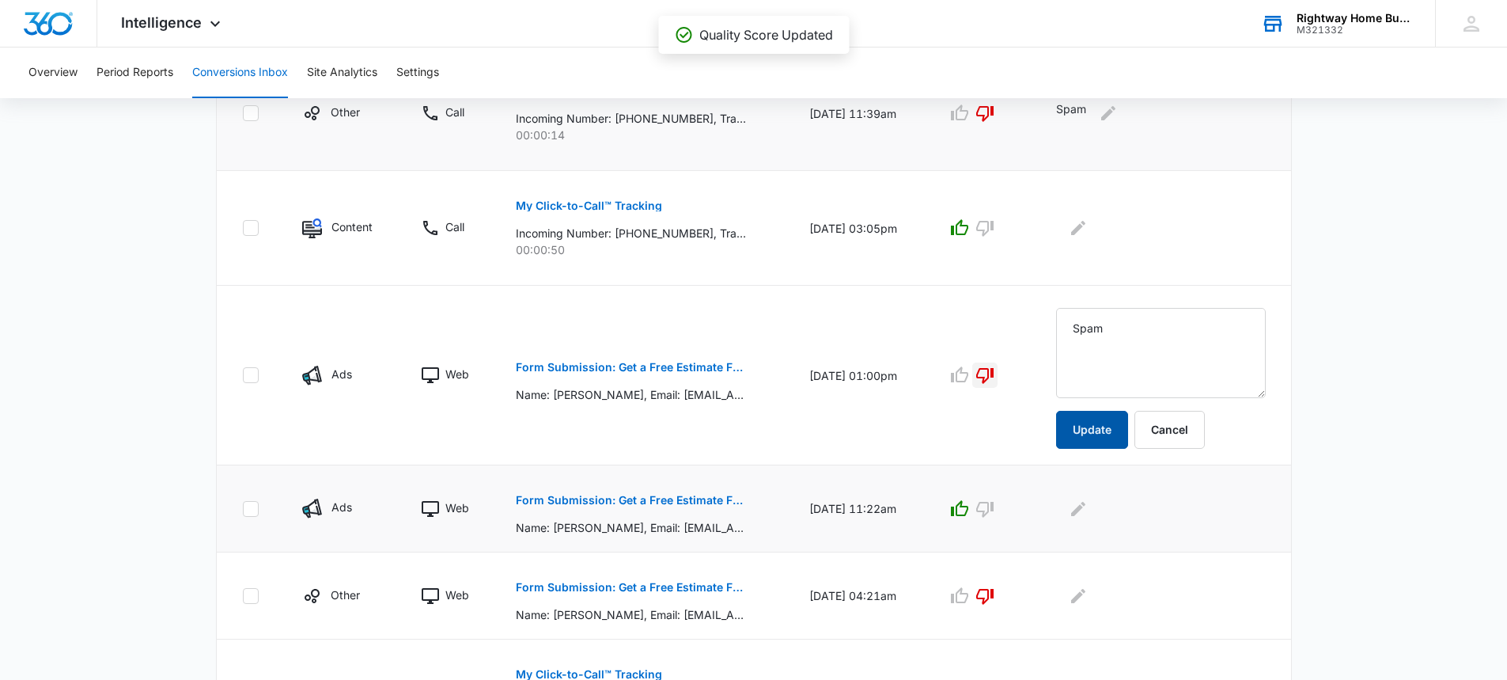
drag, startPoint x: 1123, startPoint y: 423, endPoint x: 811, endPoint y: 510, distance: 323.4
click at [1121, 422] on button "Update" at bounding box center [1092, 430] width 72 height 38
click at [627, 504] on p "Form Submission: Get a Free Estimate Form - NEW [DATE]" at bounding box center [631, 499] width 230 height 11
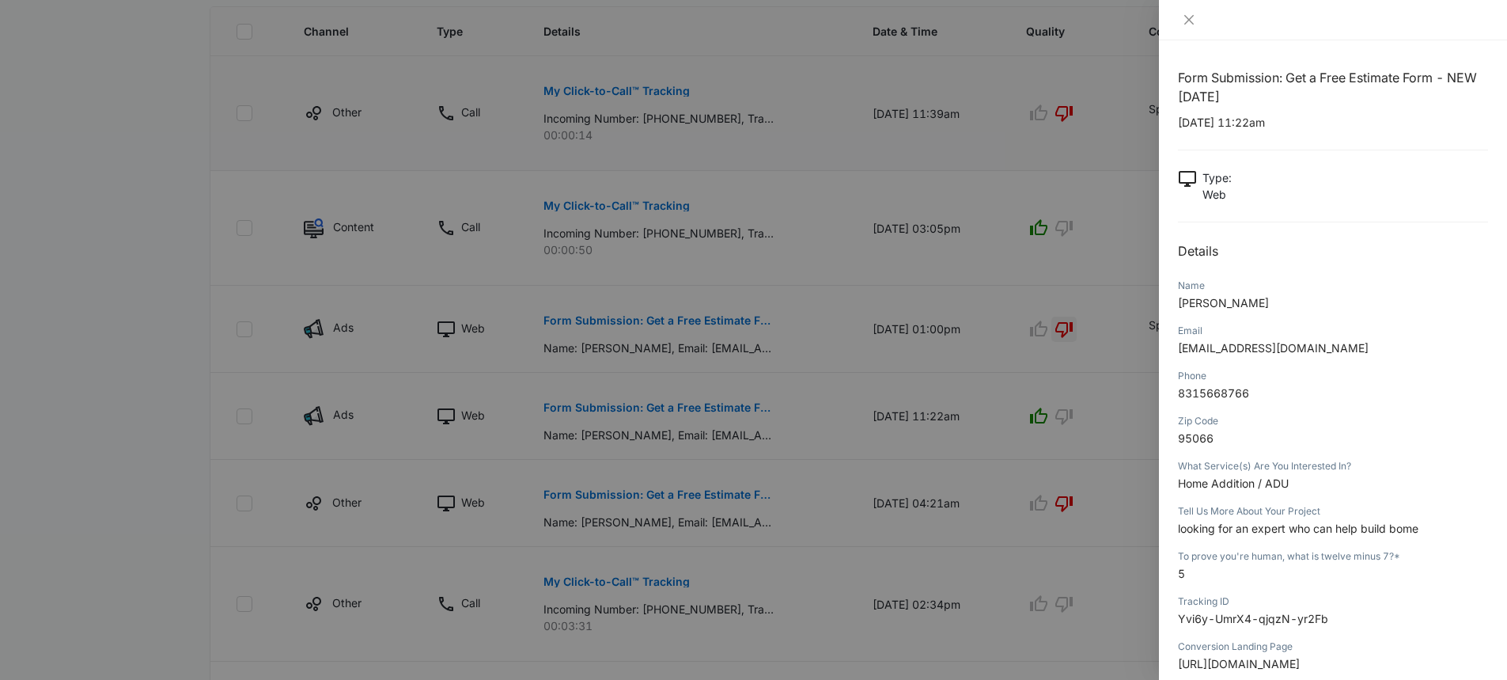
drag, startPoint x: 1319, startPoint y: 531, endPoint x: 1340, endPoint y: 533, distance: 21.5
click at [1326, 531] on span "looking for an expert who can help build bome" at bounding box center [1298, 527] width 241 height 13
click at [1408, 529] on span "looking for an expert who can help build bome" at bounding box center [1298, 527] width 241 height 13
click at [1197, 17] on button "Close" at bounding box center [1189, 20] width 22 height 14
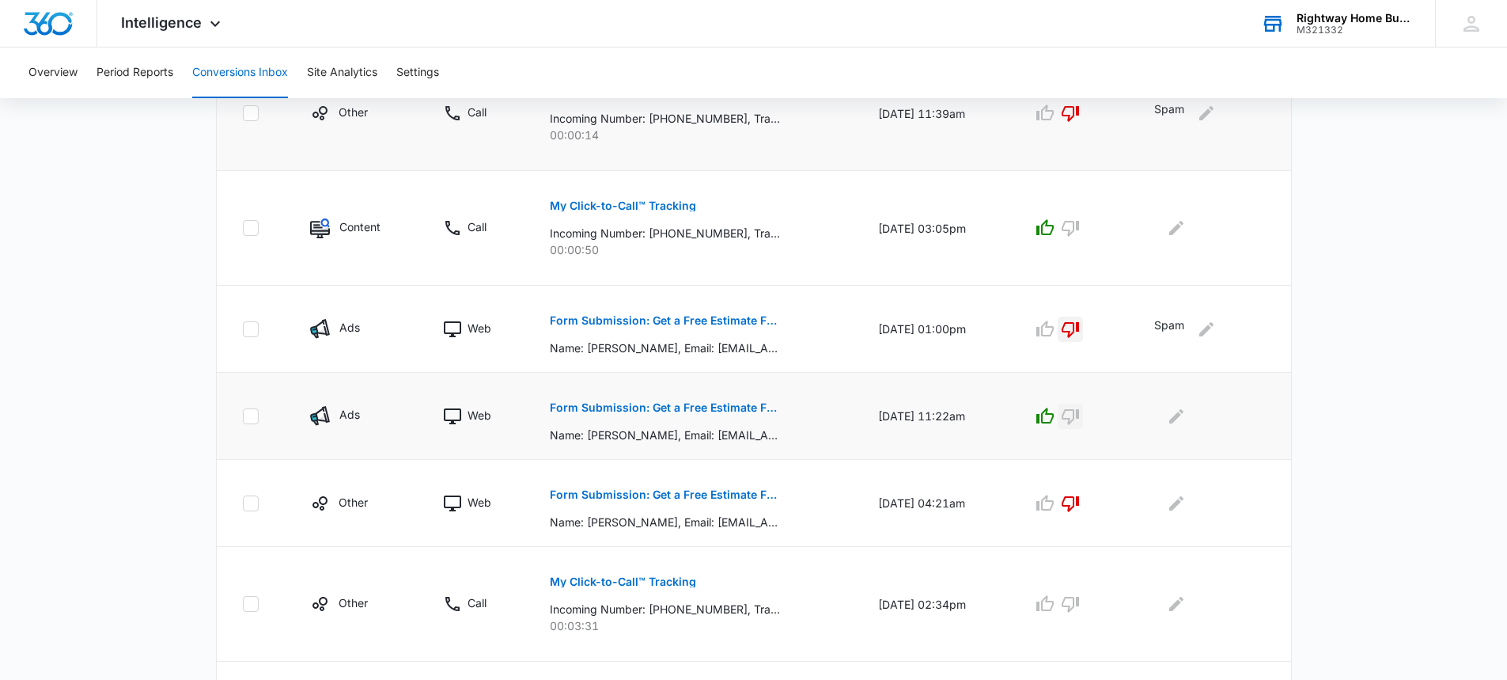
drag, startPoint x: 1078, startPoint y: 409, endPoint x: 1135, endPoint y: 416, distance: 56.6
click at [1079, 408] on icon "button" at bounding box center [1070, 416] width 19 height 19
click at [1184, 414] on icon "Edit Comments" at bounding box center [1176, 415] width 14 height 14
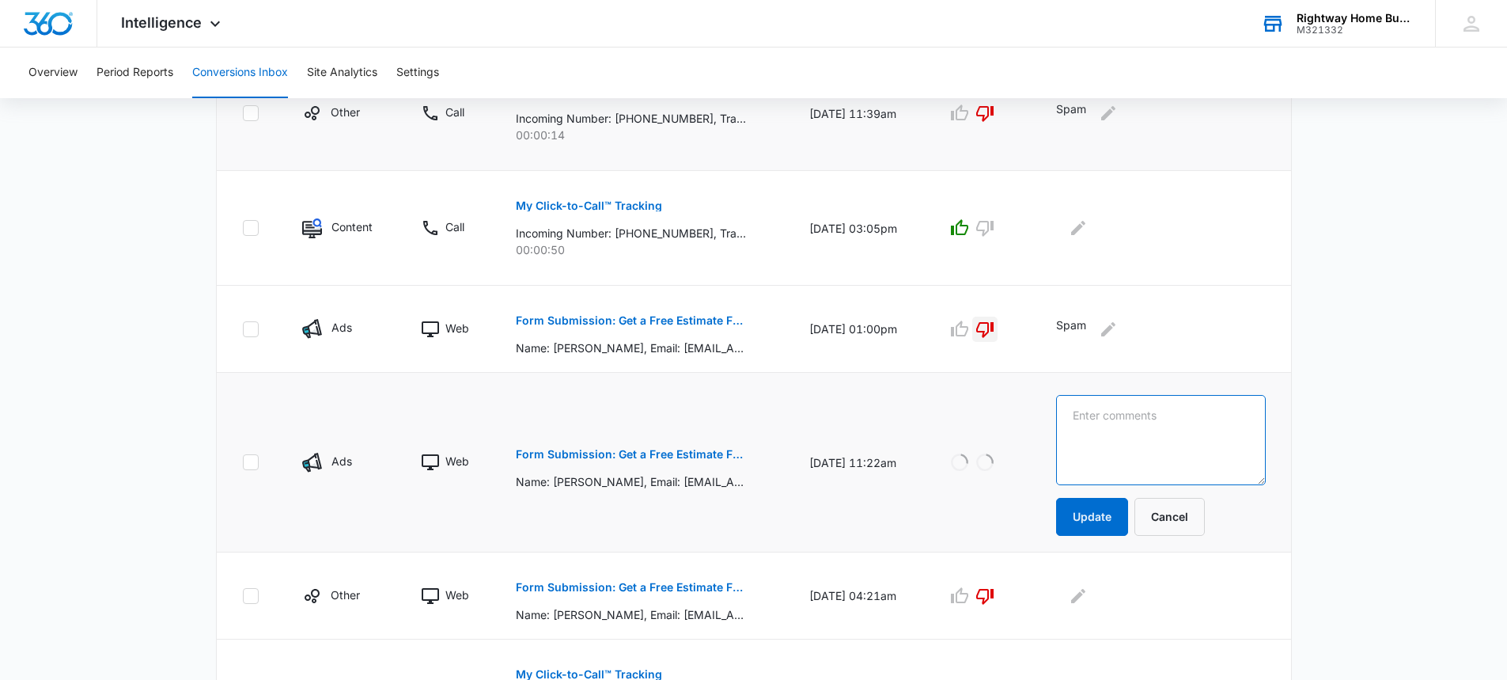
click at [1184, 418] on textarea at bounding box center [1161, 440] width 210 height 90
type textarea "Spam"
click at [1110, 508] on button "Update" at bounding box center [1092, 517] width 72 height 38
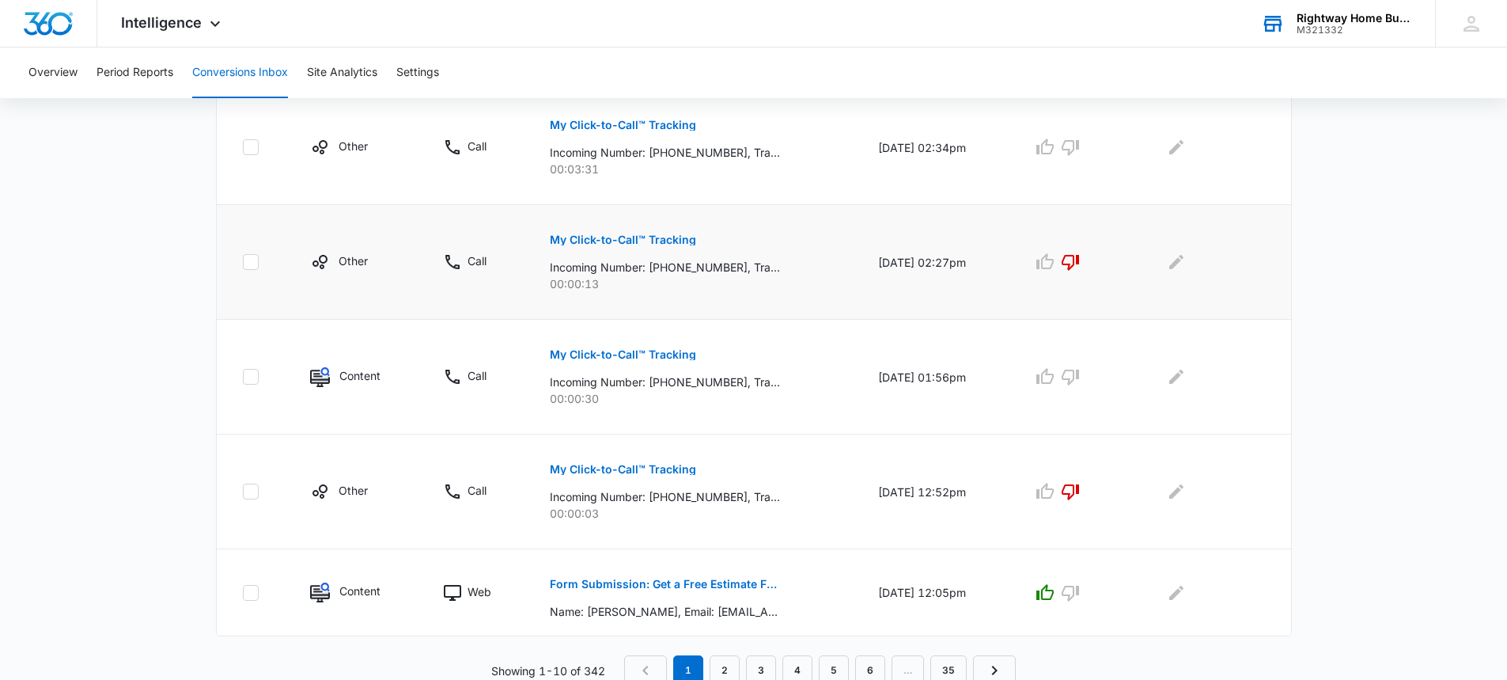
scroll to position [904, 0]
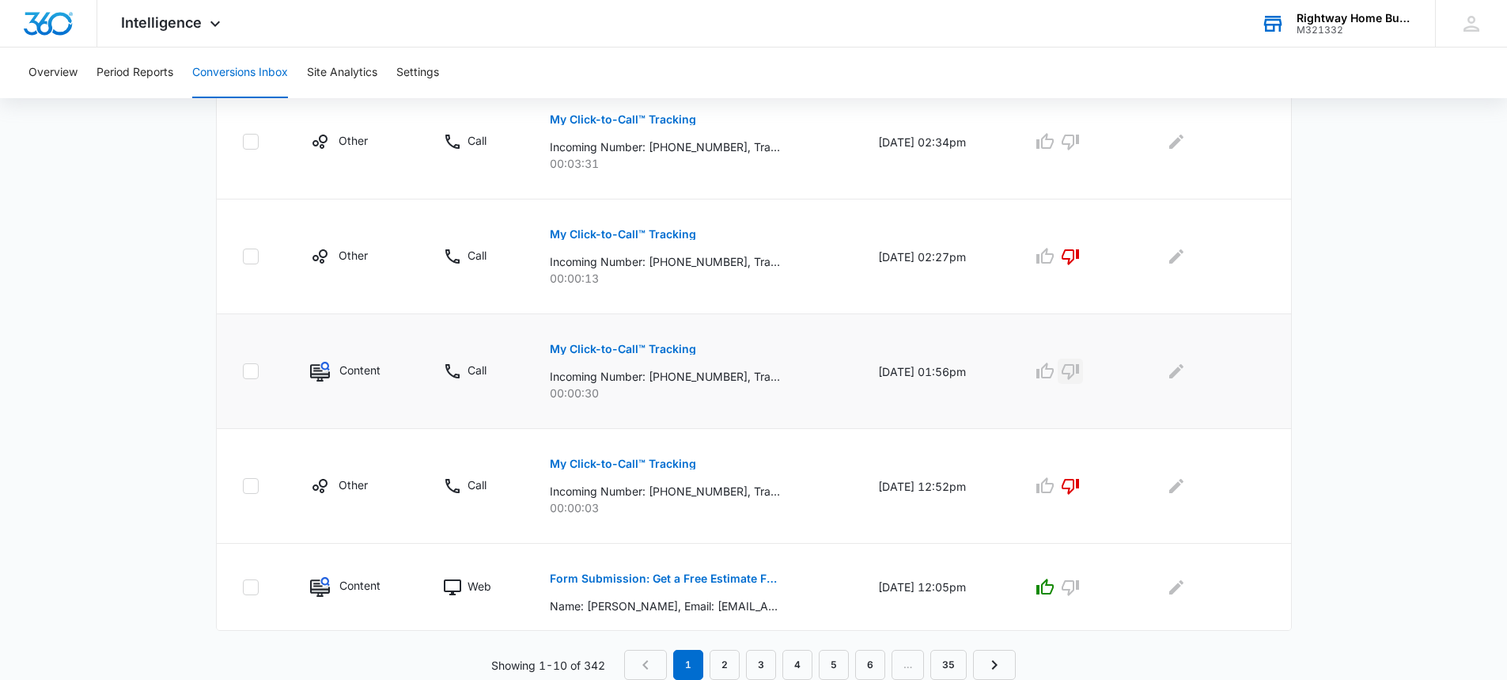
drag, startPoint x: 1080, startPoint y: 379, endPoint x: 1021, endPoint y: 386, distance: 59.8
click at [1079, 378] on icon "button" at bounding box center [1070, 371] width 19 height 19
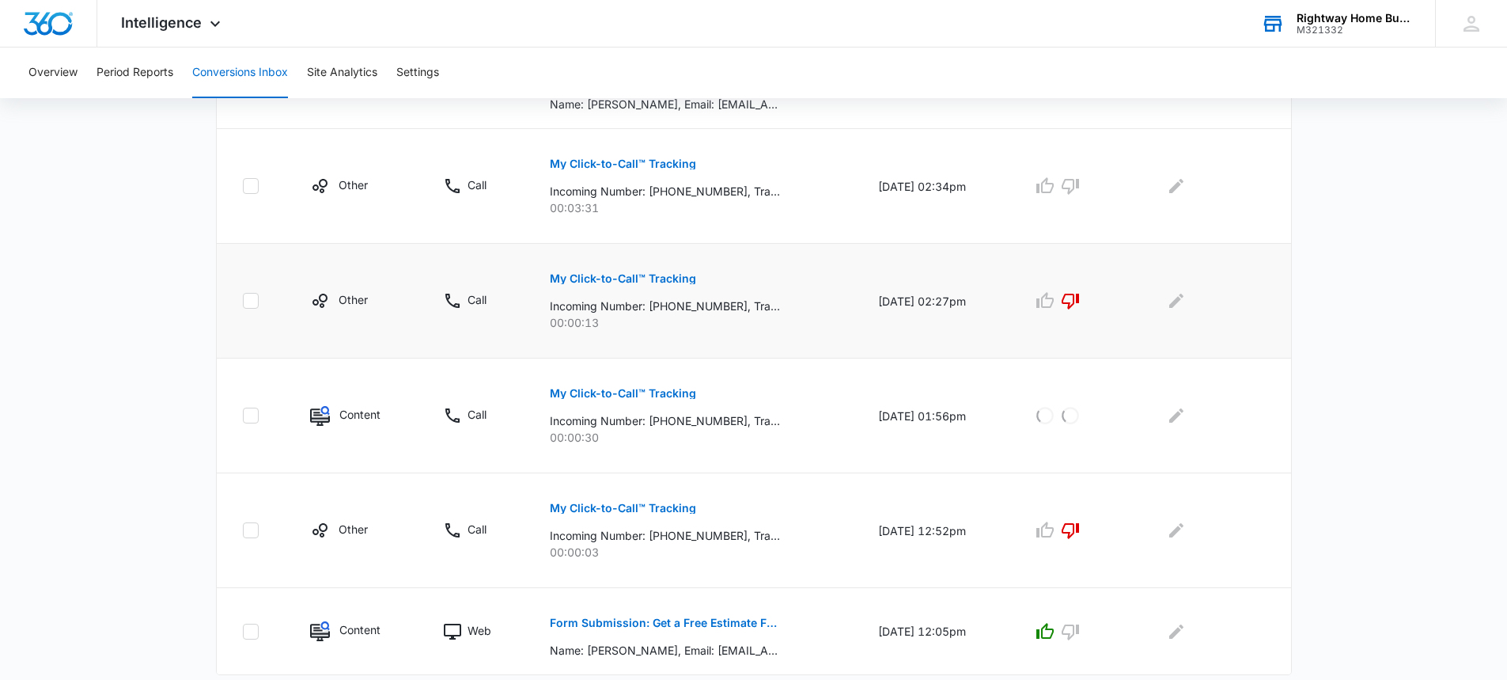
scroll to position [825, 0]
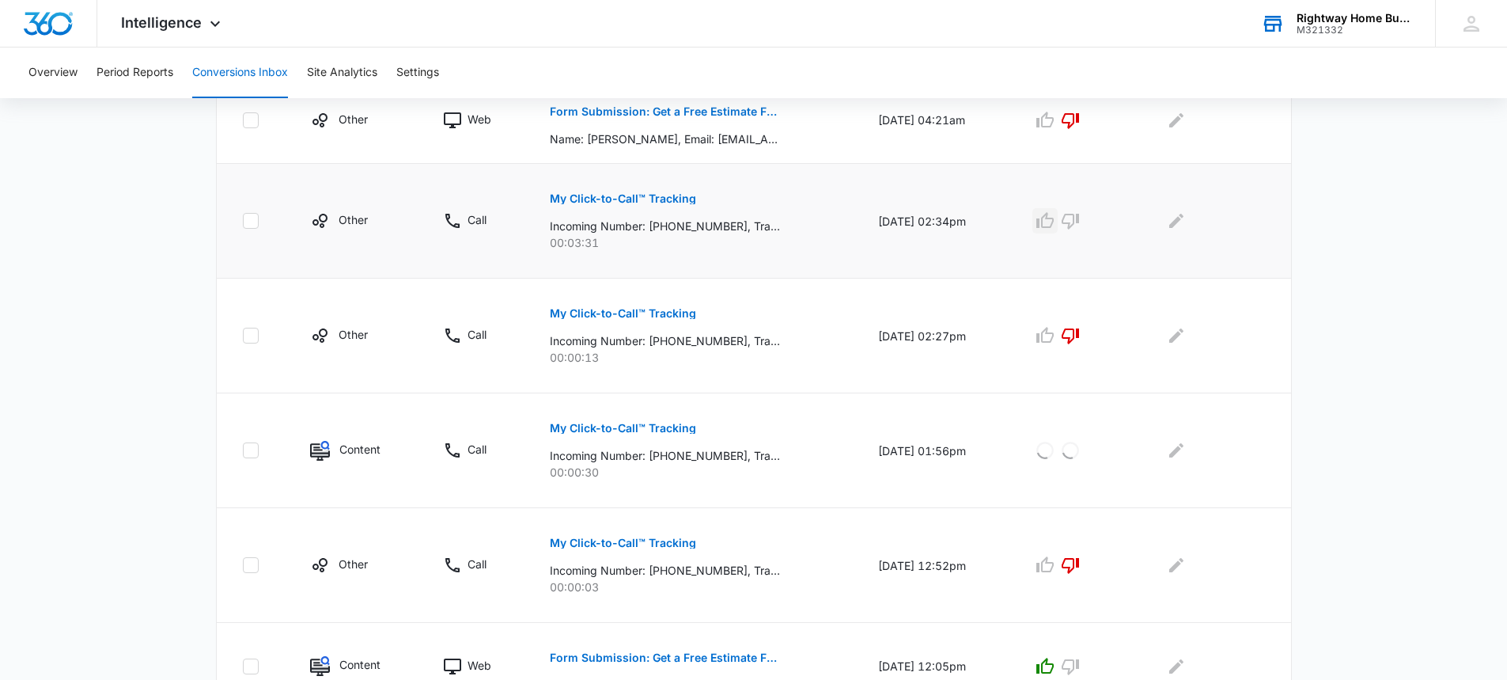
click at [1051, 226] on icon "button" at bounding box center [1045, 220] width 19 height 19
click at [1181, 216] on icon "Edit Comments" at bounding box center [1176, 220] width 19 height 19
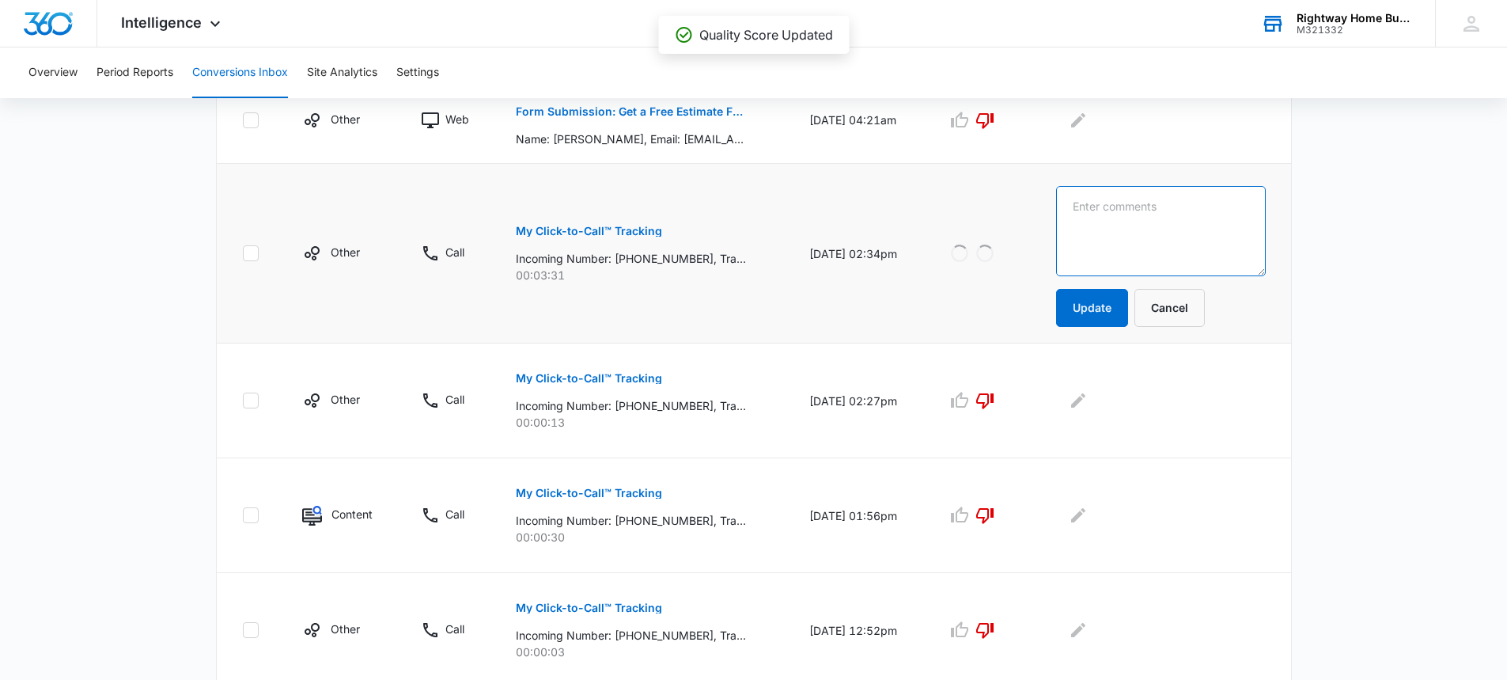
drag, startPoint x: 1172, startPoint y: 206, endPoint x: 1158, endPoint y: 200, distance: 14.5
click at [1171, 206] on textarea at bounding box center [1161, 231] width 210 height 90
type textarea "Booked"
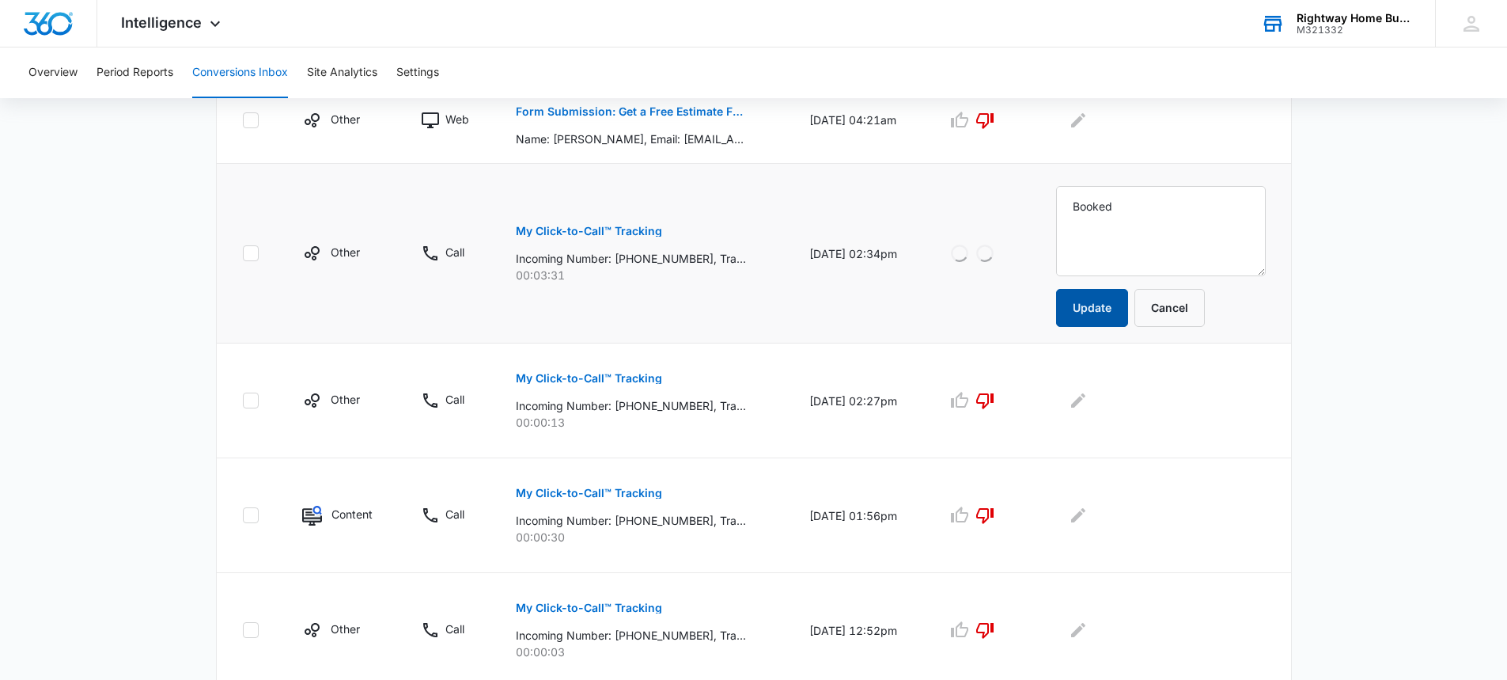
click at [1101, 305] on button "Update" at bounding box center [1092, 308] width 72 height 38
click at [695, 259] on p "Incoming Number: [PHONE_NUMBER], Tracking Number: [PHONE_NUMBER], Ring To: [PHO…" at bounding box center [631, 258] width 230 height 17
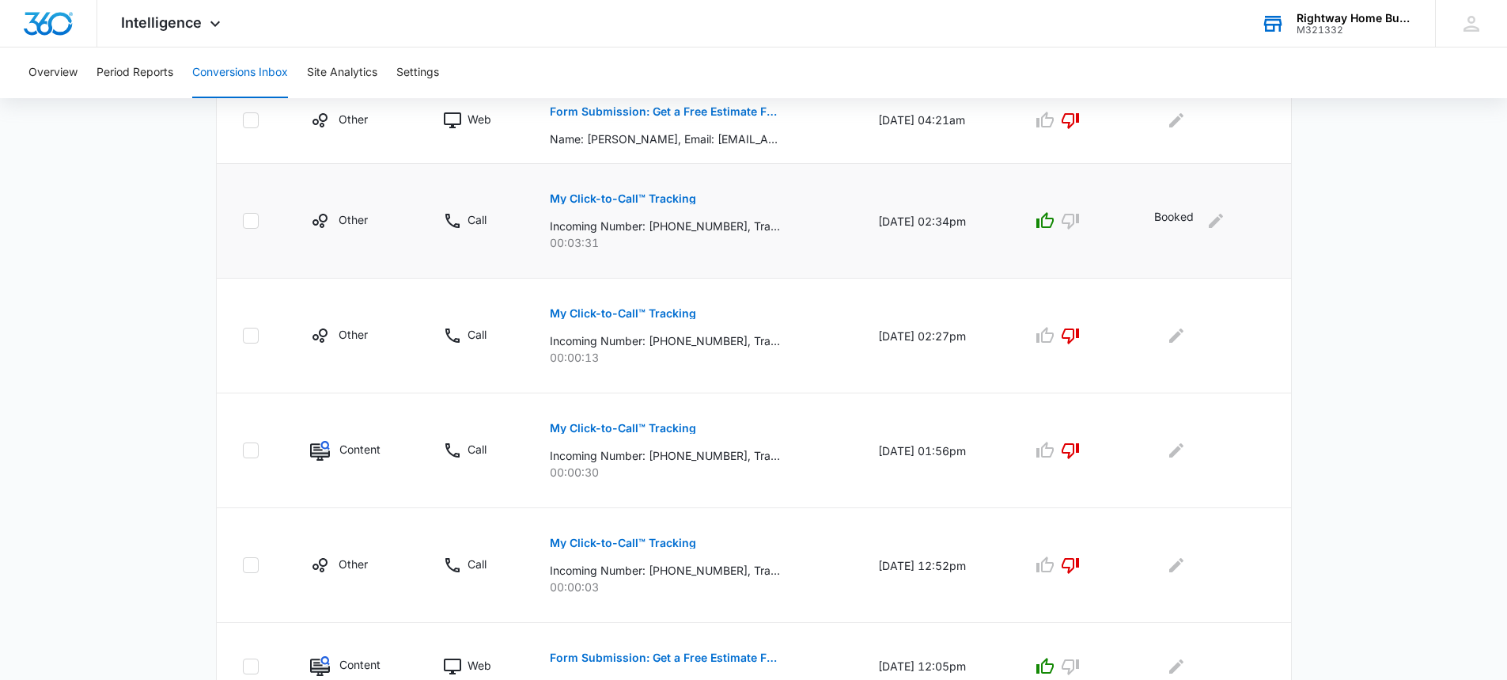
drag, startPoint x: 696, startPoint y: 260, endPoint x: 662, endPoint y: 256, distance: 34.2
click at [662, 256] on td "My Click-to-Call™ Tracking Incoming Number: [PHONE_NUMBER], Tracking Number: [P…" at bounding box center [695, 221] width 328 height 115
drag, startPoint x: 728, startPoint y: 225, endPoint x: 667, endPoint y: 229, distance: 61.1
click at [652, 224] on p "Incoming Number: [PHONE_NUMBER], Tracking Number: [PHONE_NUMBER], Ring To: [PHO…" at bounding box center [665, 226] width 230 height 17
copy p "6507812139"
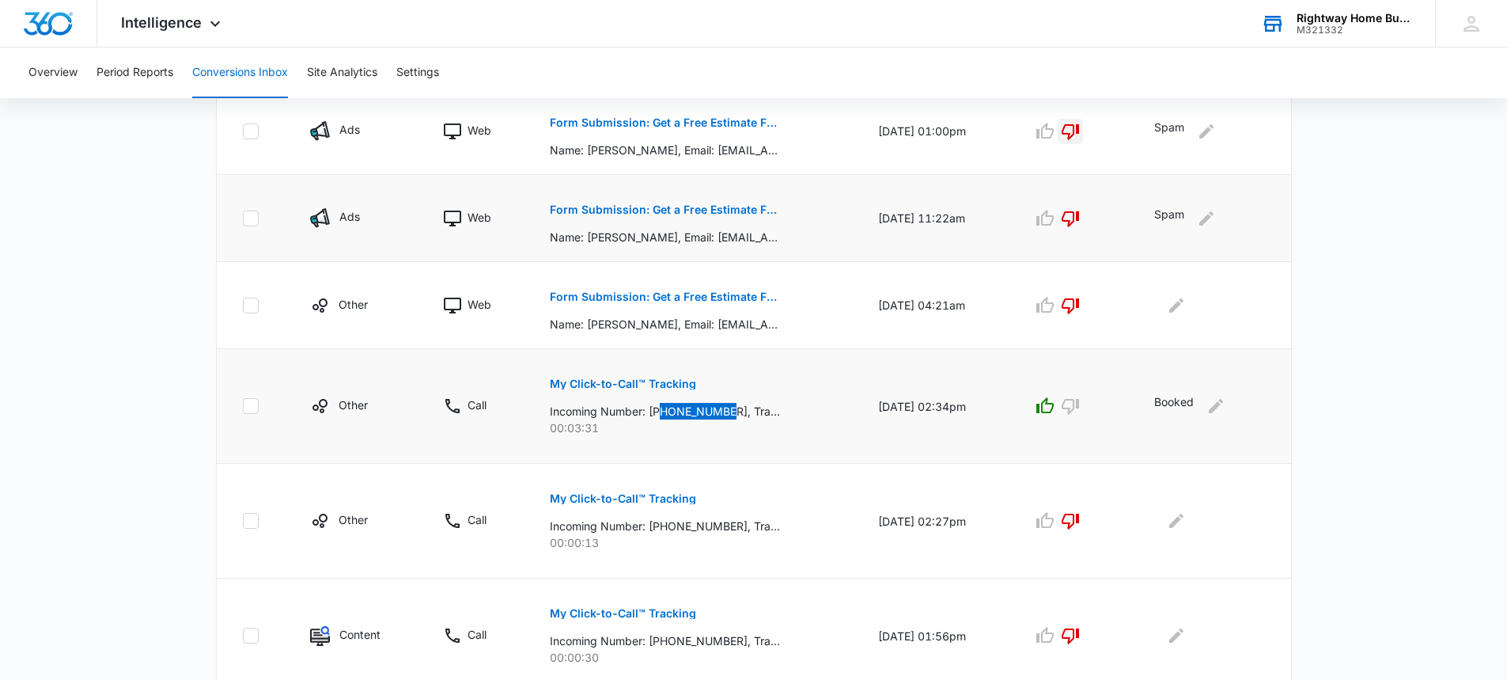
scroll to position [667, 0]
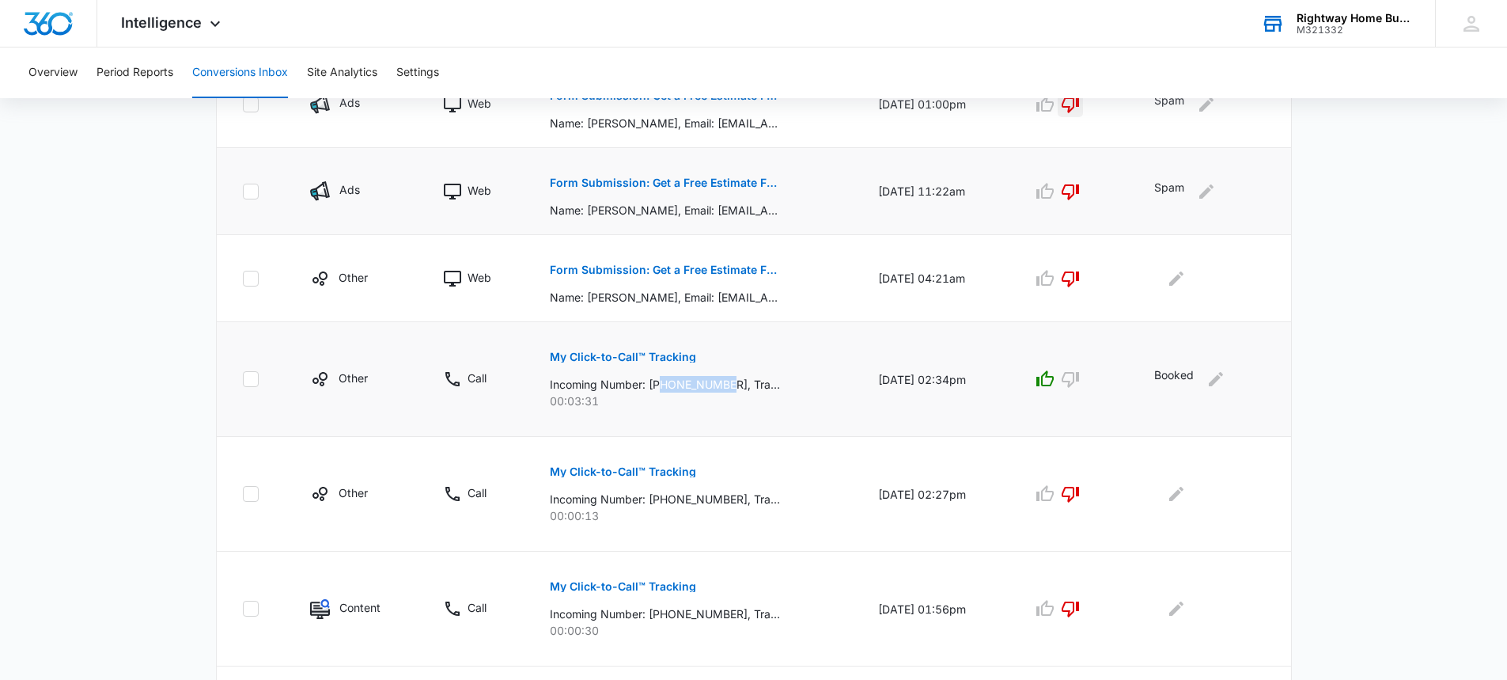
click at [606, 358] on p "My Click-to-Call™ Tracking" at bounding box center [623, 356] width 146 height 11
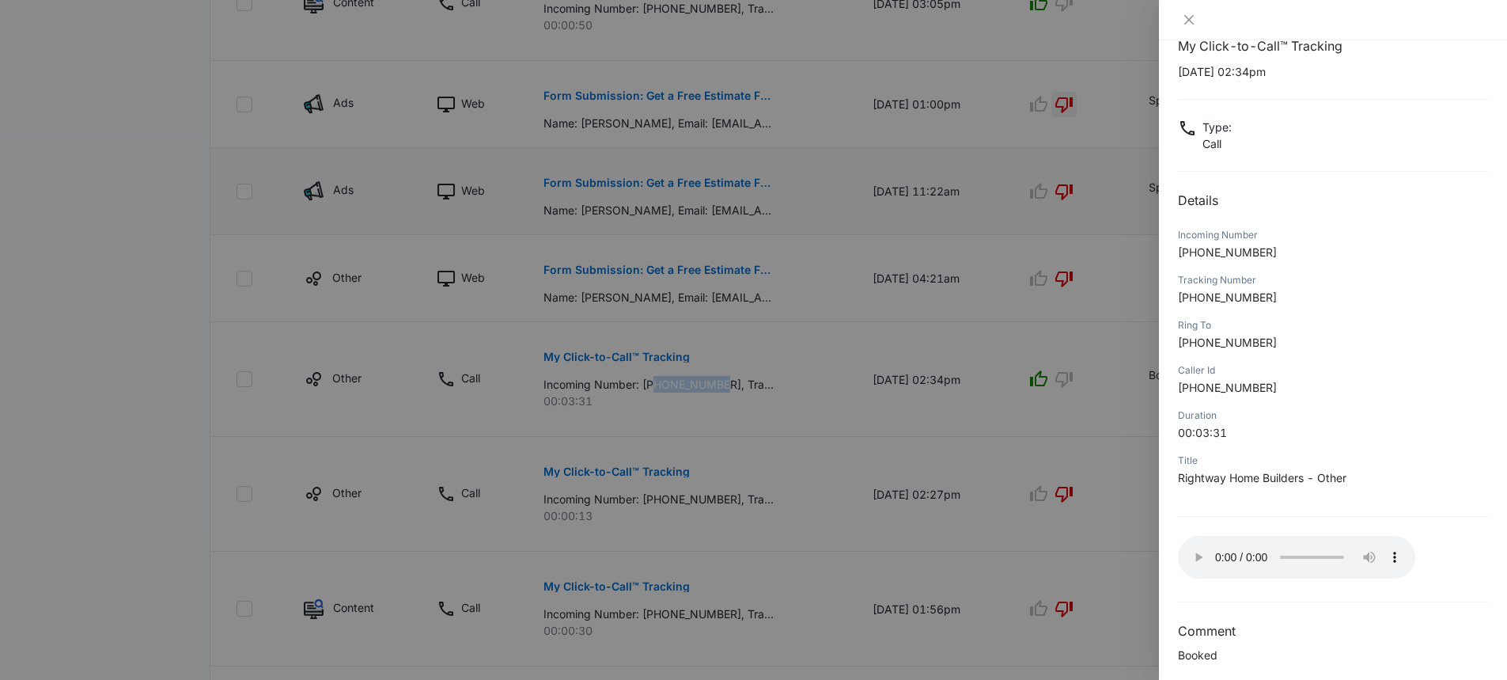
scroll to position [45, 0]
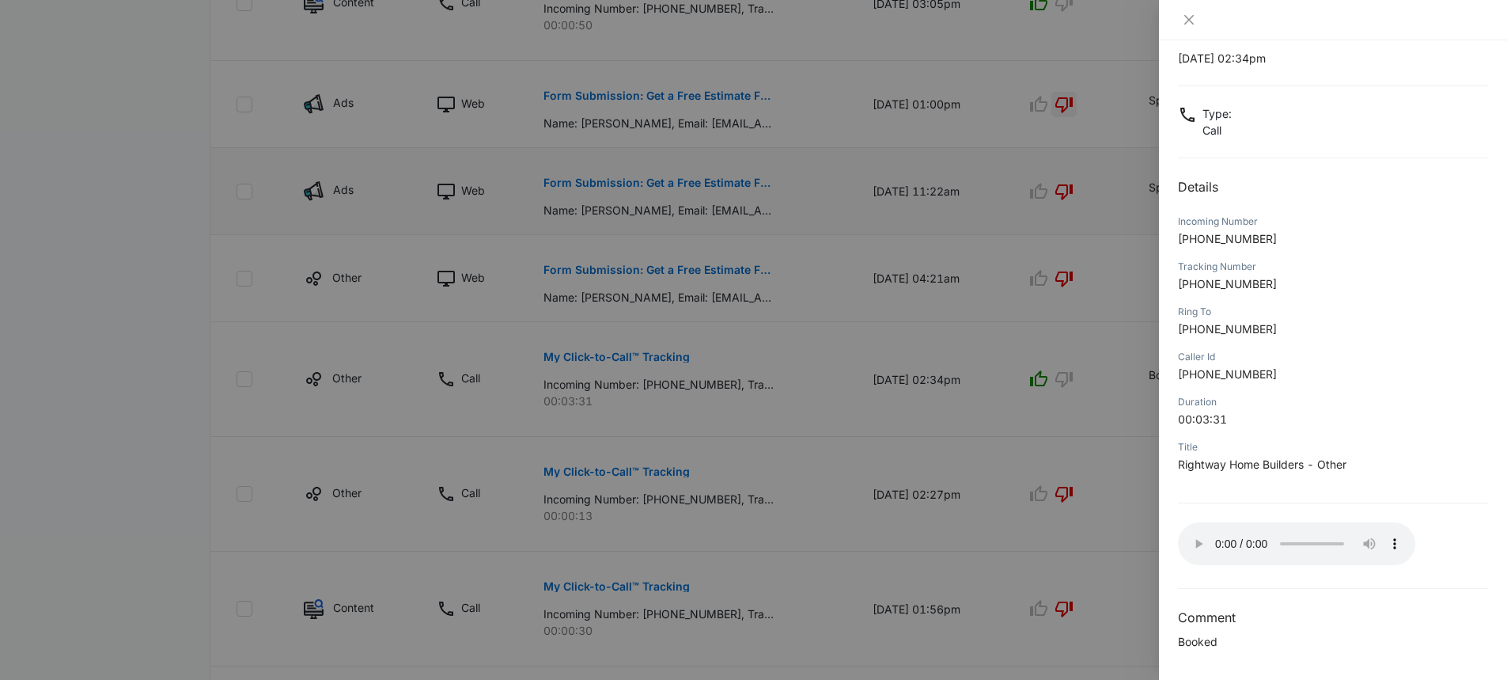
click at [1186, 3] on div at bounding box center [1333, 20] width 348 height 40
click at [1183, 24] on icon "close" at bounding box center [1189, 19] width 13 height 13
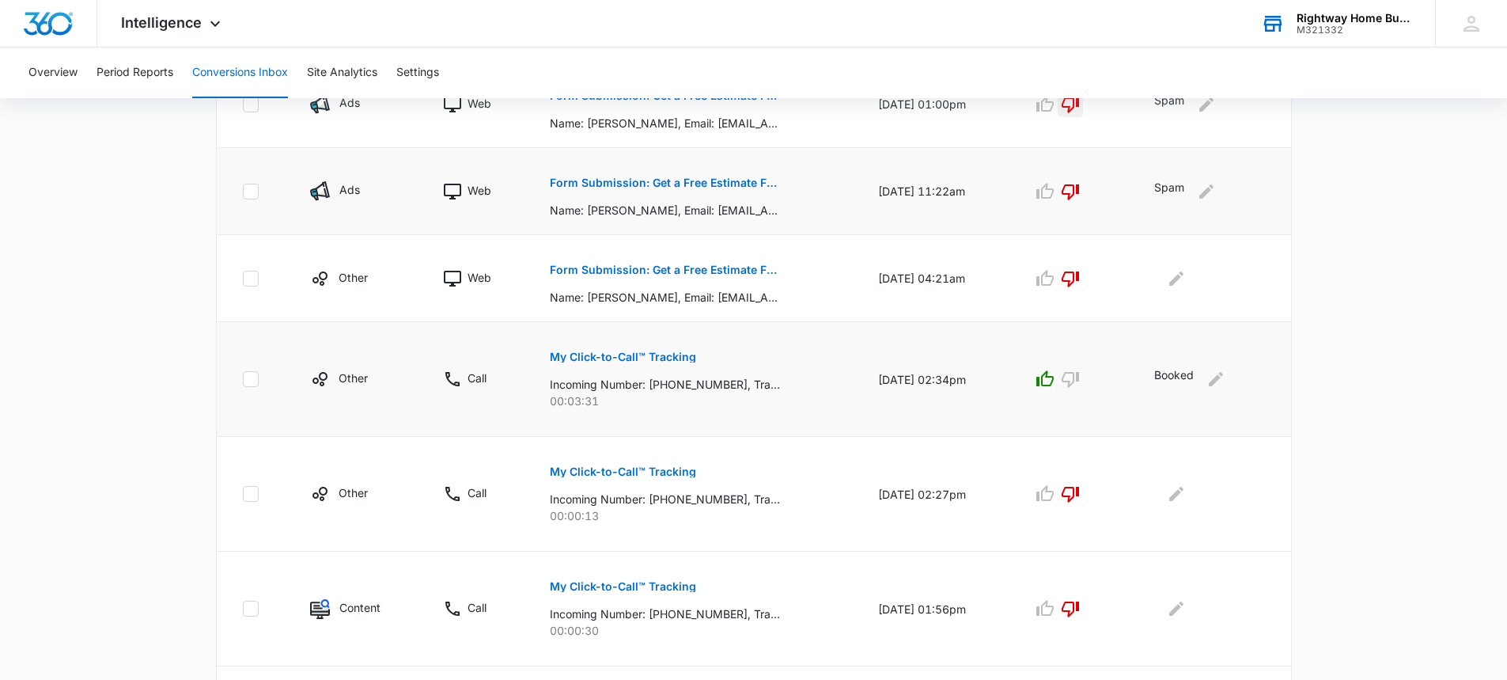
click at [1169, 375] on p "Booked" at bounding box center [1174, 378] width 40 height 25
click at [1221, 383] on icon "Edit Comments" at bounding box center [1216, 378] width 19 height 19
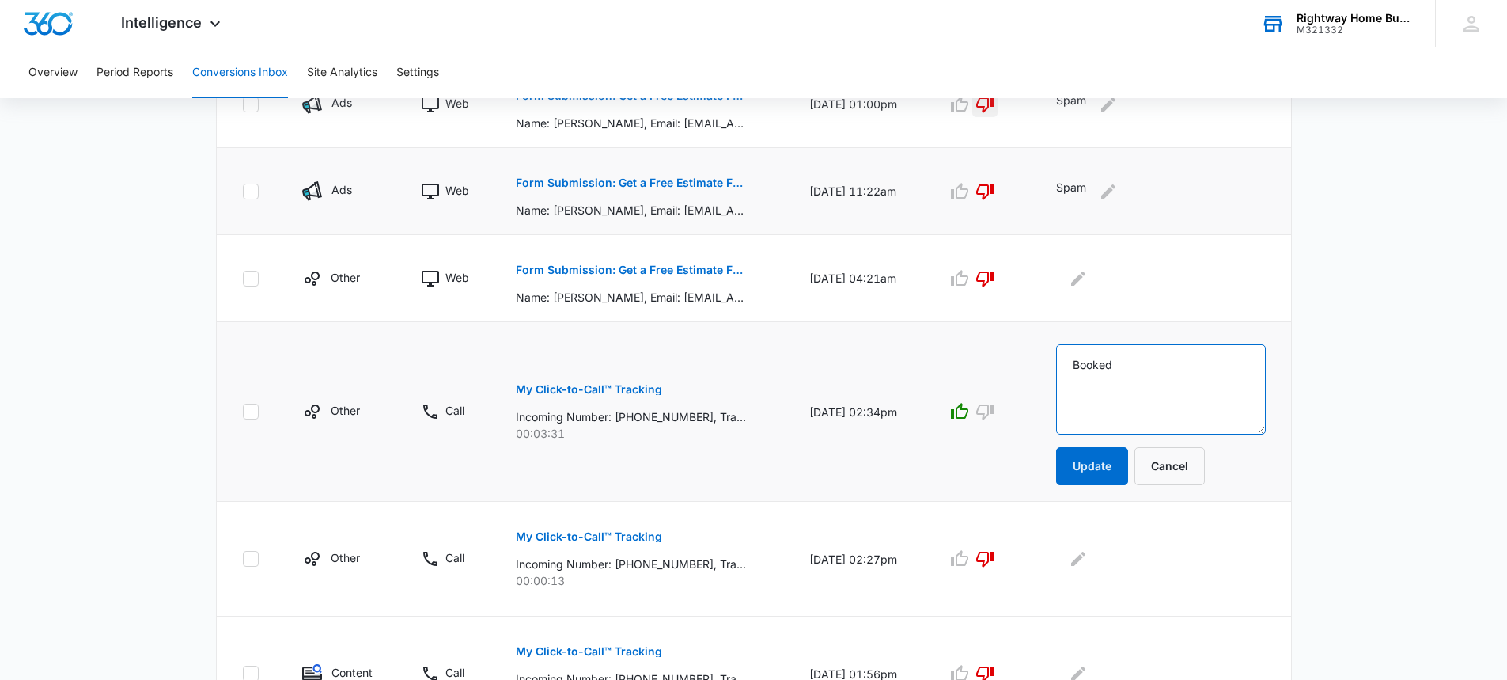
drag, startPoint x: 1176, startPoint y: 369, endPoint x: 982, endPoint y: 392, distance: 195.1
click at [982, 392] on tr "Other Call My Click-to-Call™ Tracking Incoming Number: [PHONE_NUMBER], Tracking…" at bounding box center [754, 412] width 1074 height 180
drag, startPoint x: 1109, startPoint y: 367, endPoint x: 1109, endPoint y: 390, distance: 22.9
click at [1109, 369] on textarea "JOb Inquiry" at bounding box center [1161, 389] width 210 height 90
type textarea "Job Inquiry"
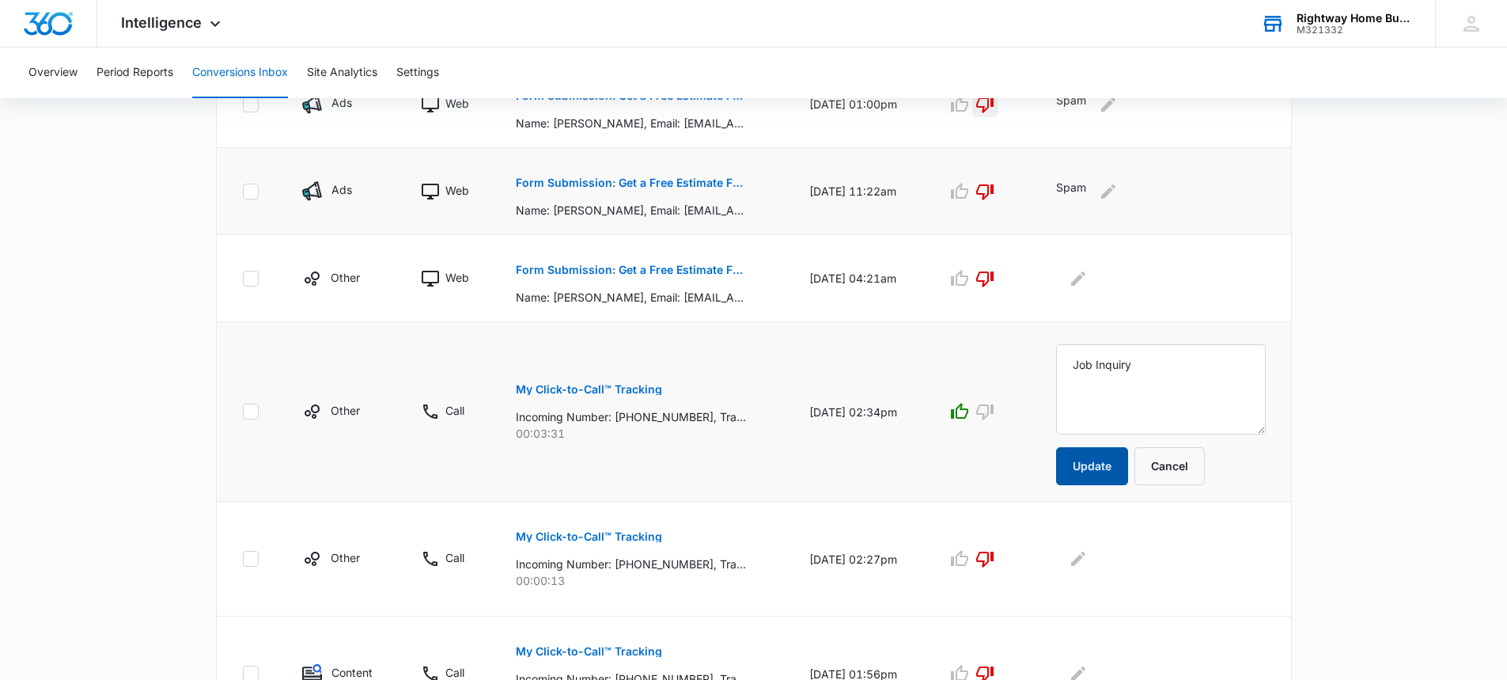
click at [1104, 463] on button "Update" at bounding box center [1092, 466] width 72 height 38
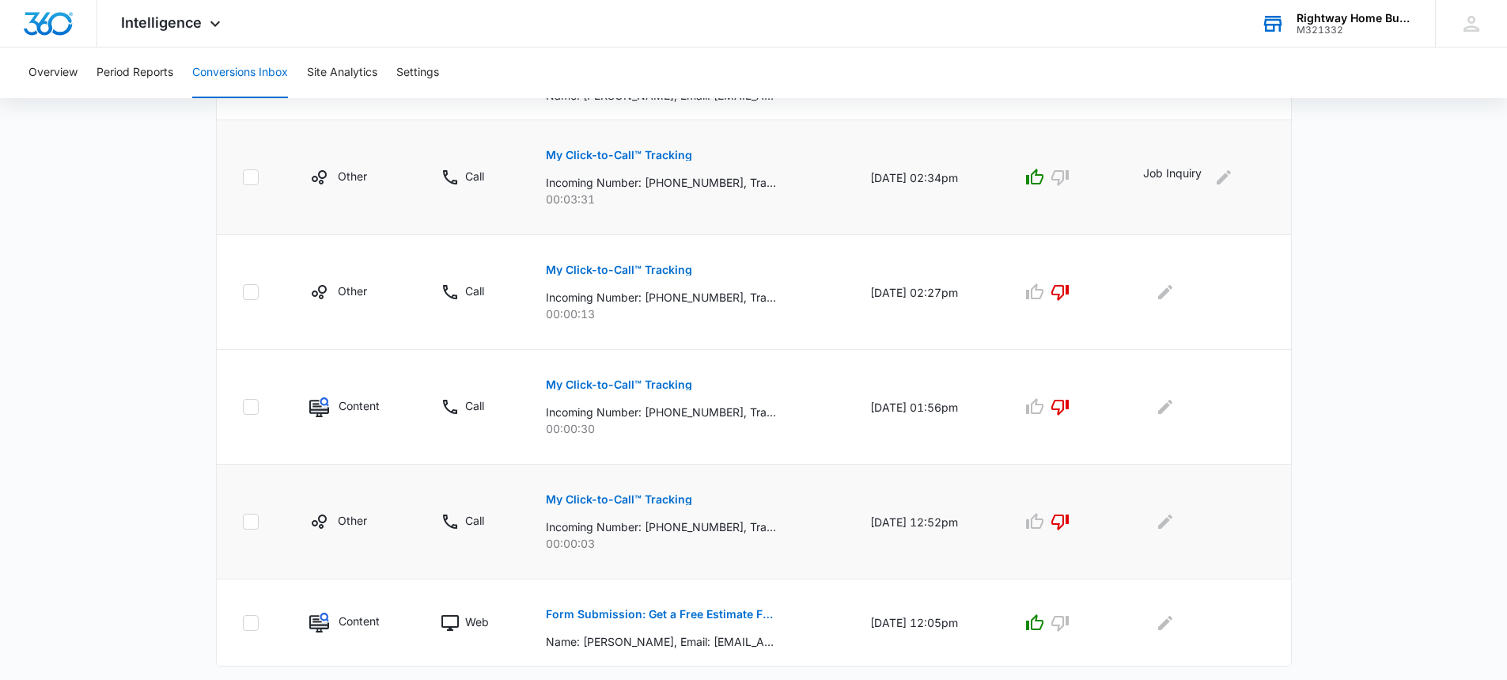
scroll to position [904, 0]
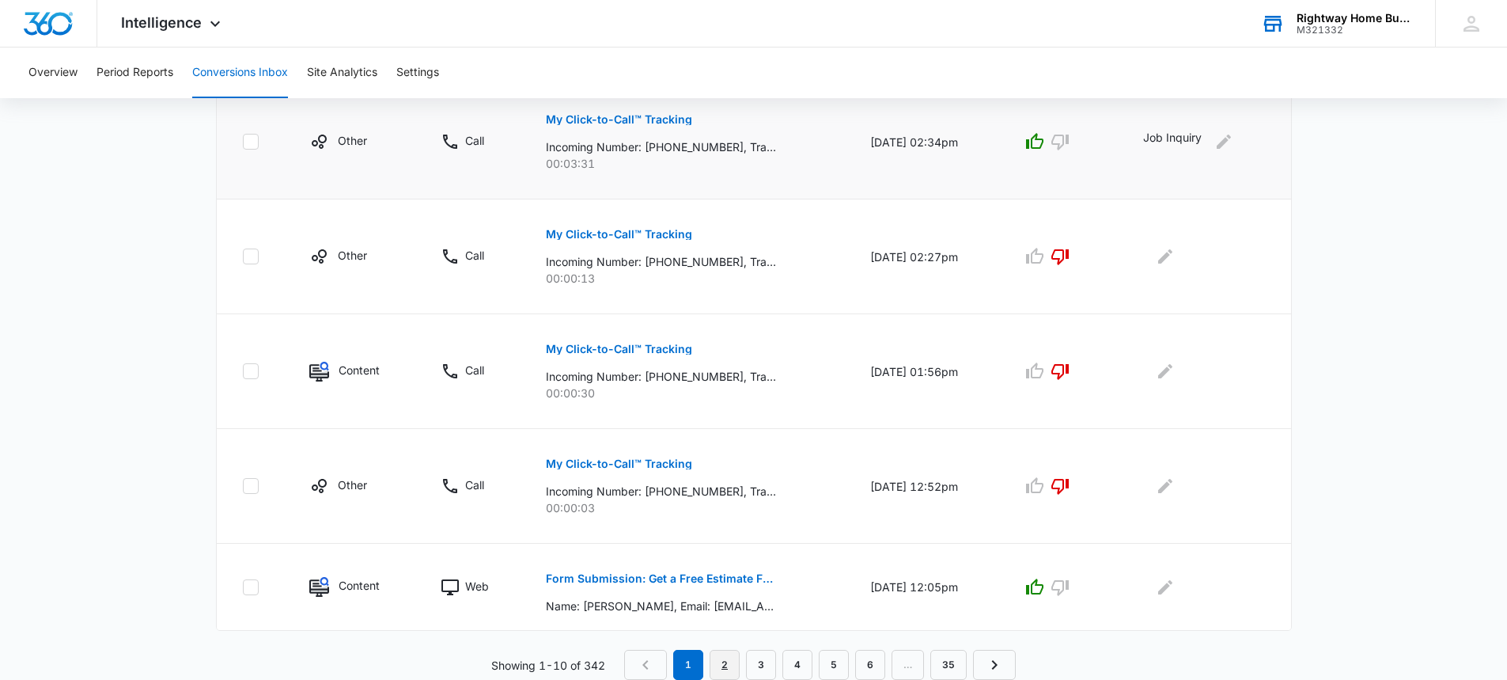
click at [722, 653] on link "2" at bounding box center [725, 665] width 30 height 30
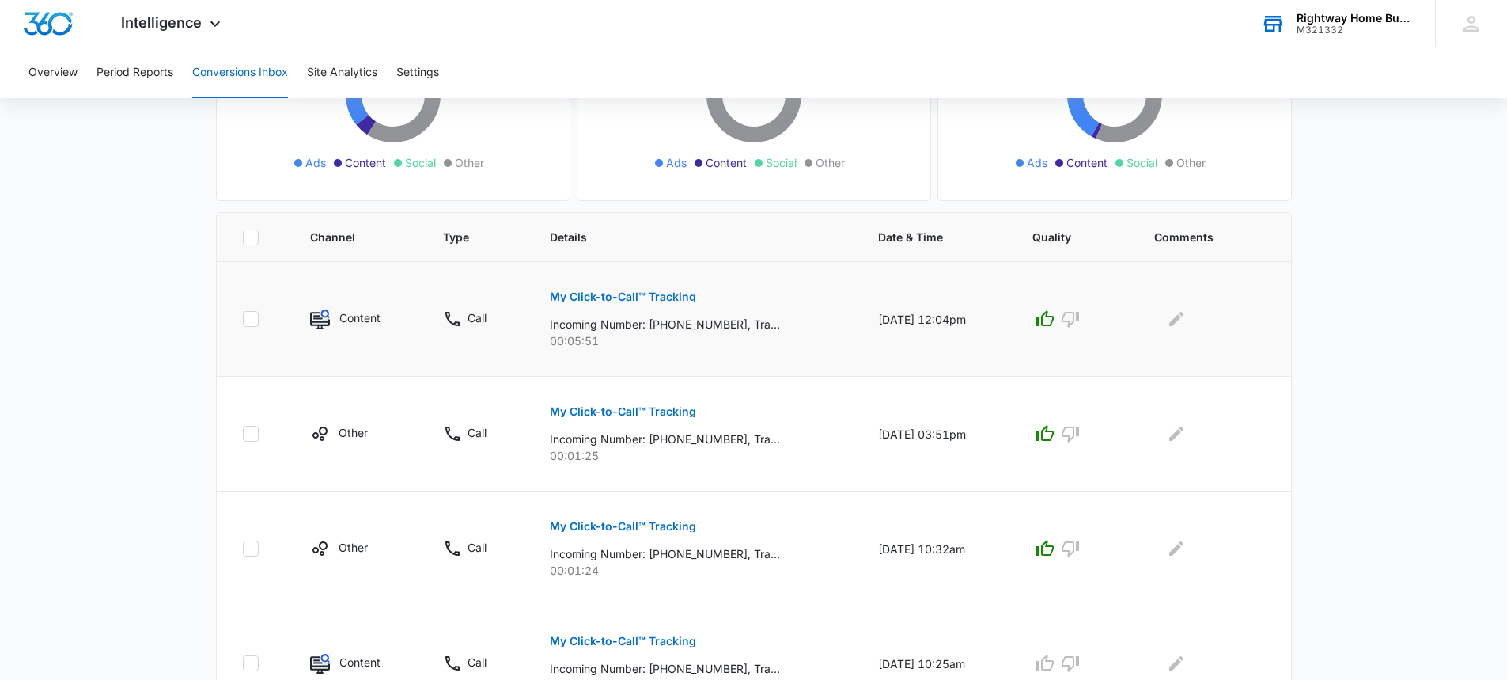
scroll to position [248, 0]
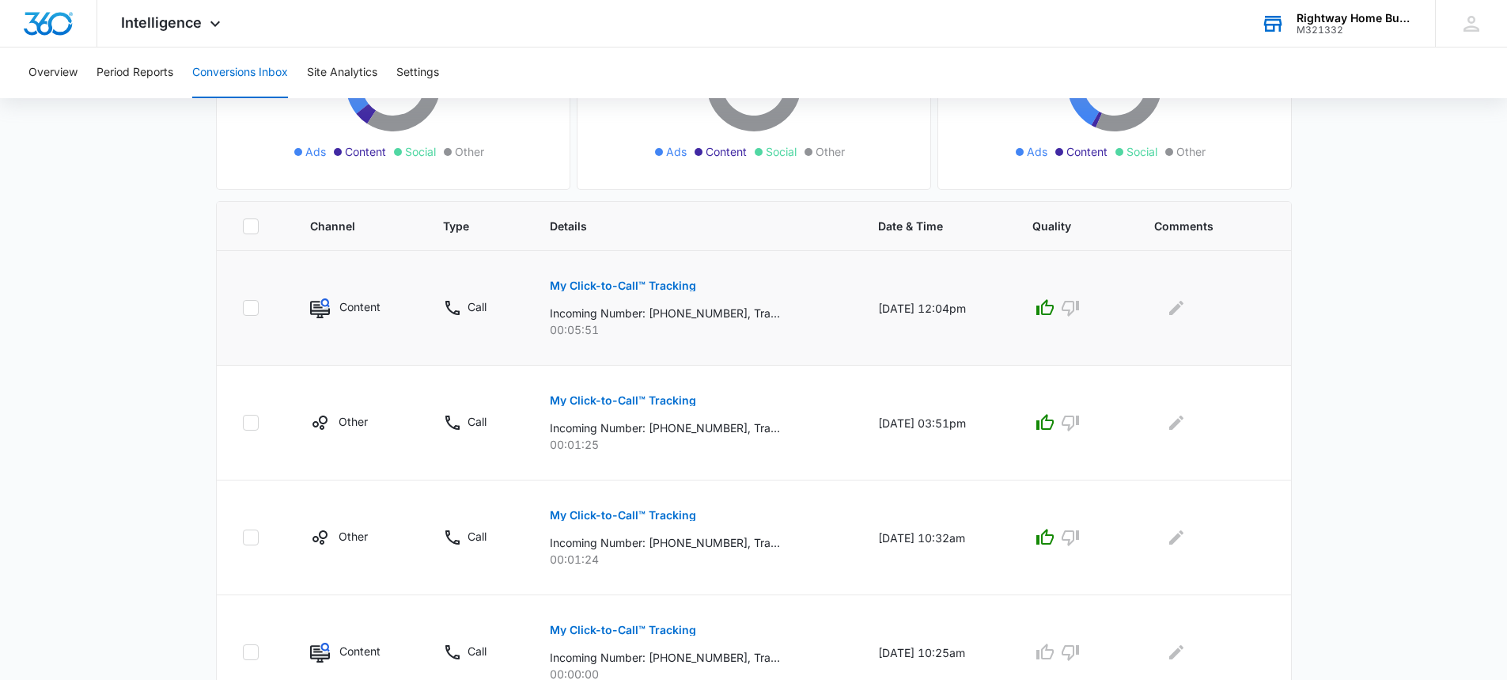
click at [620, 286] on p "My Click-to-Call™ Tracking" at bounding box center [623, 285] width 146 height 11
